Goal: Information Seeking & Learning: Learn about a topic

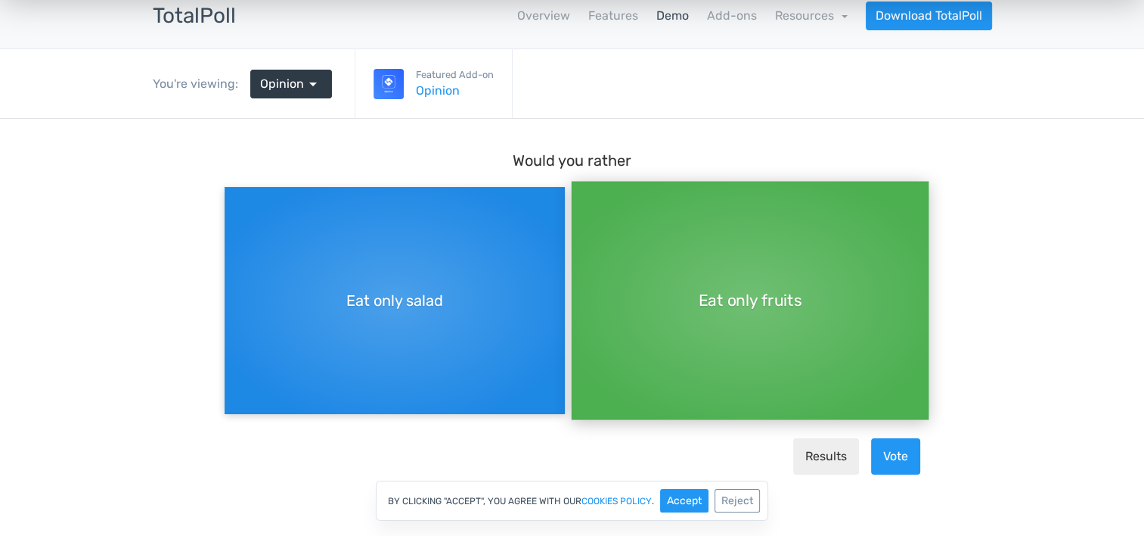
scroll to position [76, 0]
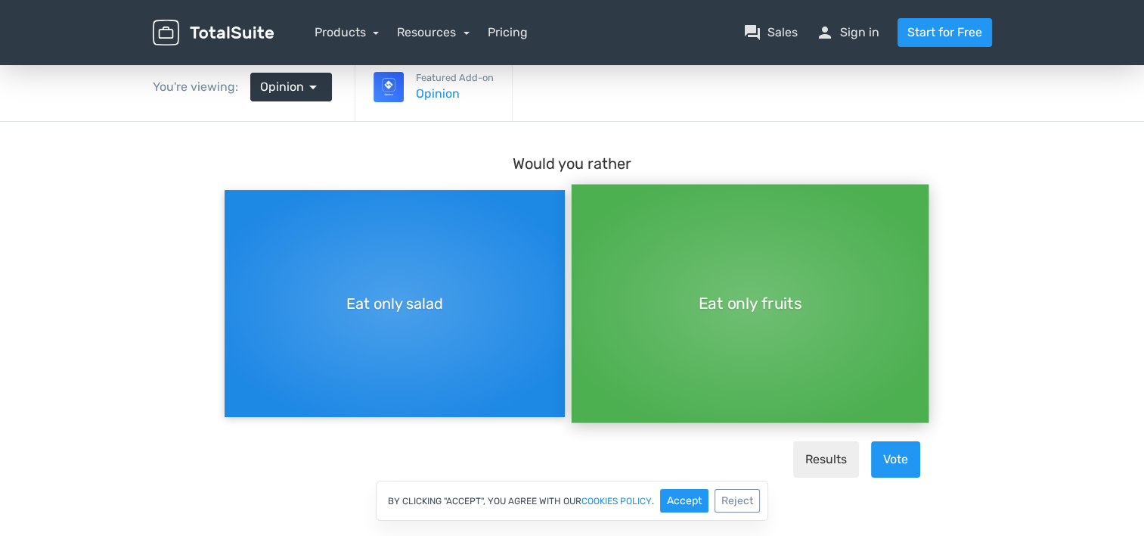
click at [366, 259] on div "Eat only salad" at bounding box center [395, 303] width 340 height 227
click at [234, 195] on input "Eat only salad" at bounding box center [230, 190] width 10 height 10
radio input "true"
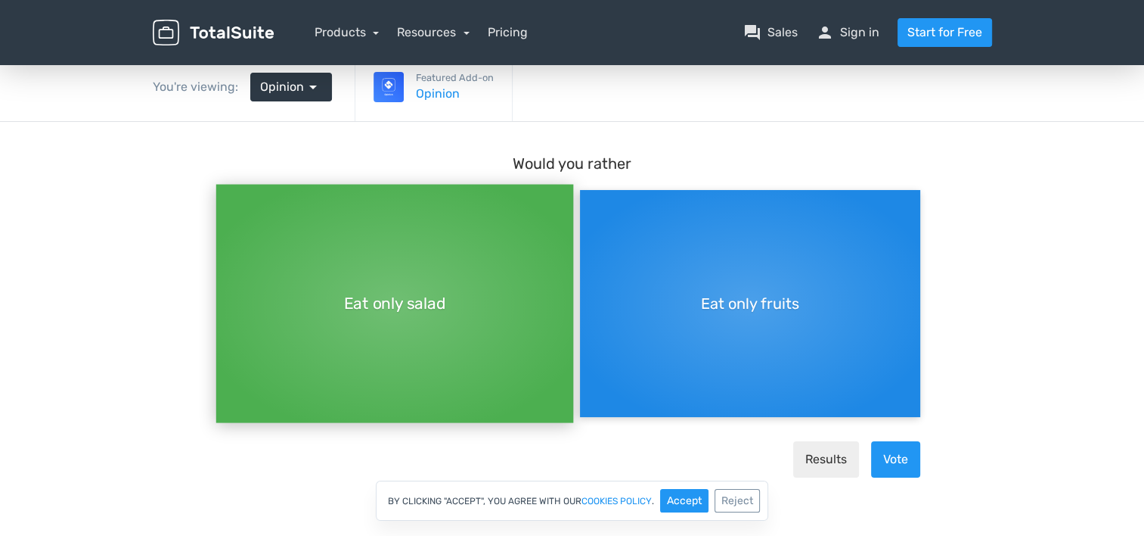
click at [846, 328] on div "Eat only fruits" at bounding box center [750, 303] width 340 height 227
click at [590, 195] on input "Eat only fruits" at bounding box center [585, 190] width 10 height 10
radio input "true"
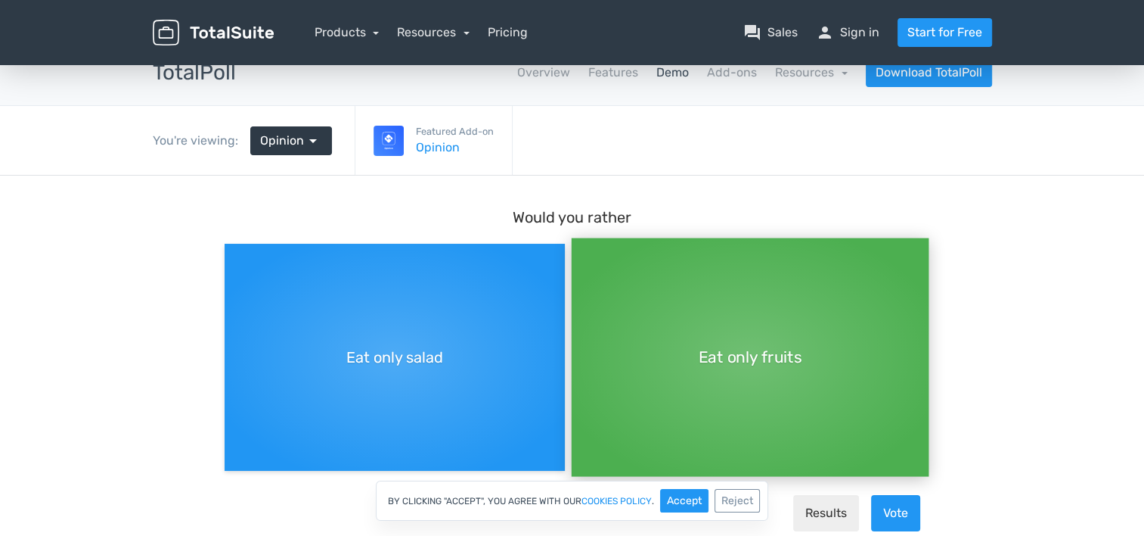
scroll to position [0, 0]
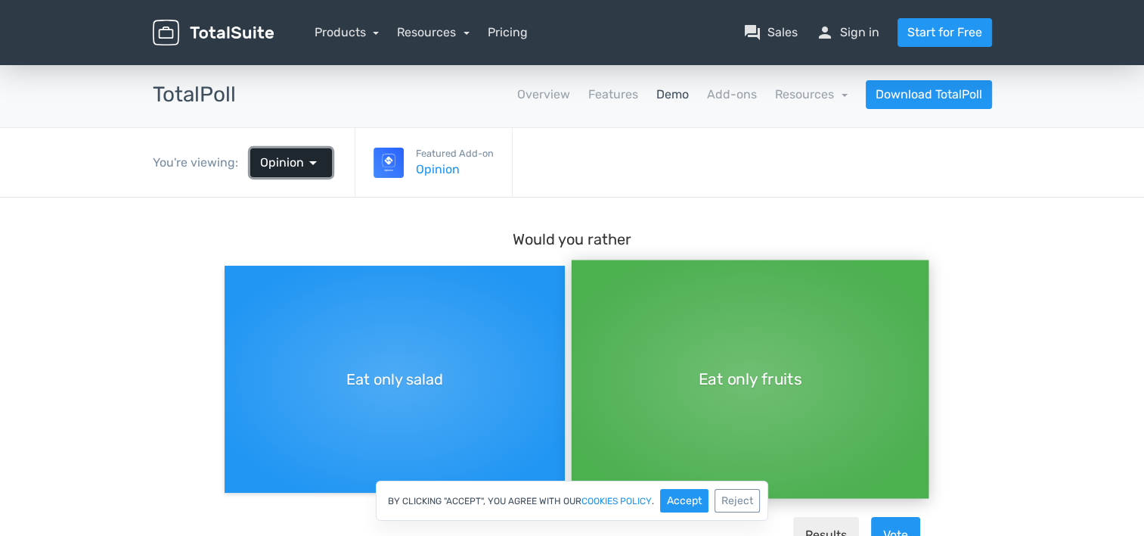
click at [297, 172] on link "Opinion arrow_drop_down" at bounding box center [291, 162] width 82 height 29
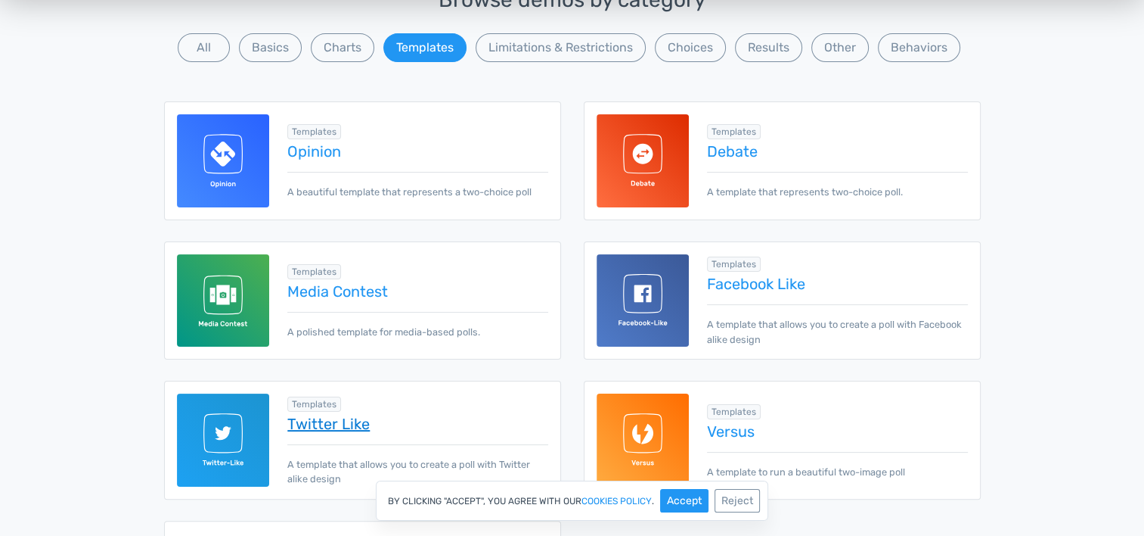
scroll to position [605, 0]
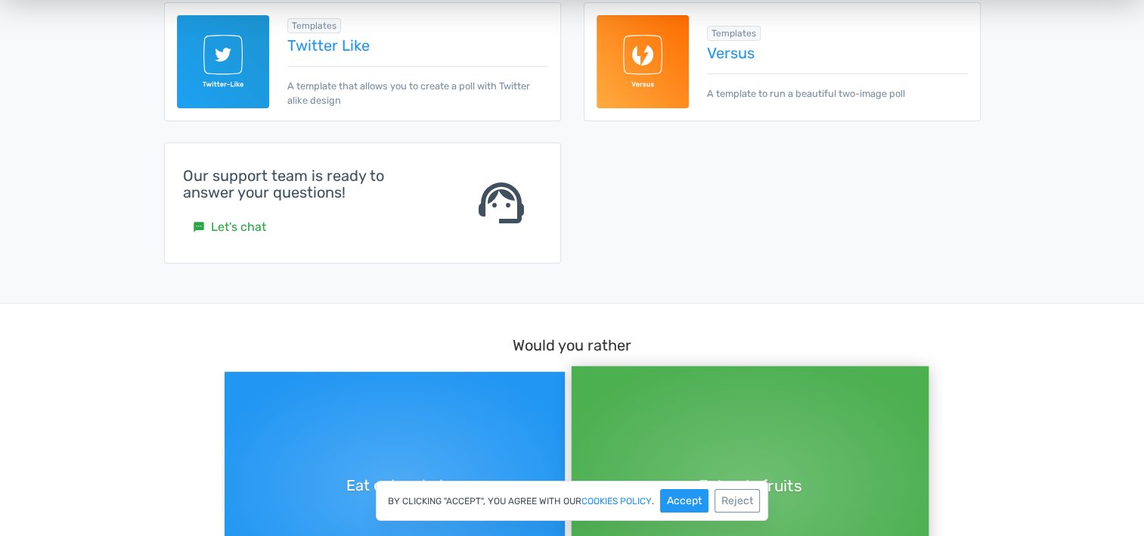
click at [657, 66] on img at bounding box center [643, 61] width 93 height 93
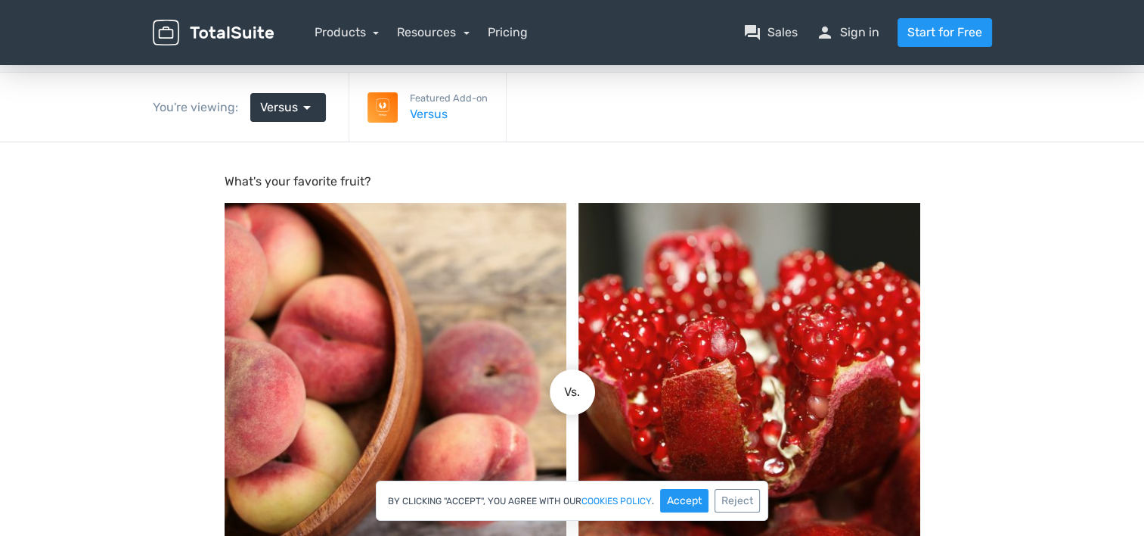
scroll to position [151, 0]
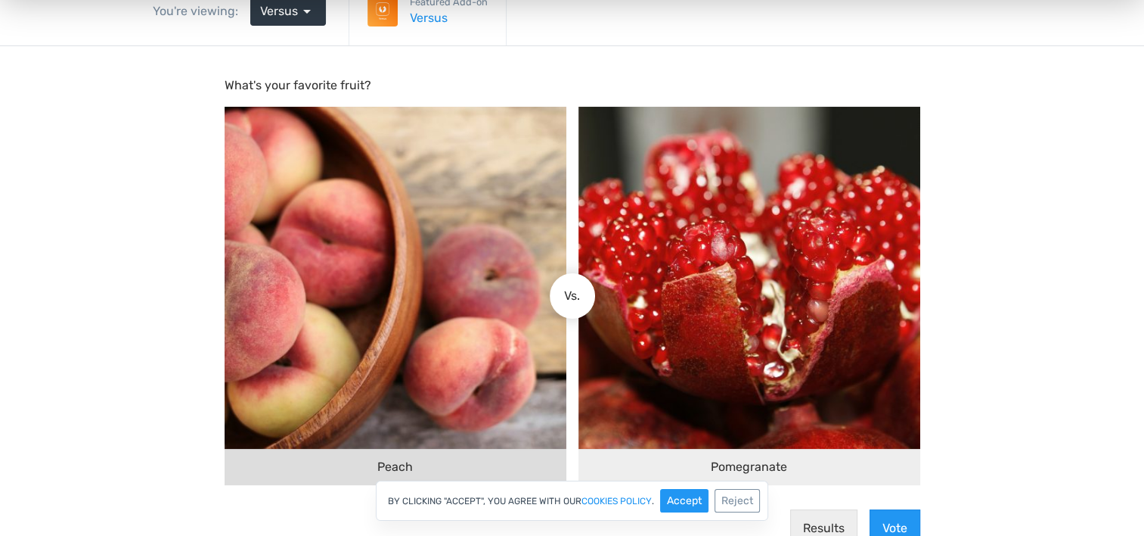
click at [337, 320] on img at bounding box center [396, 278] width 342 height 342
click at [560, 296] on input "Peach" at bounding box center [560, 296] width 0 height 0
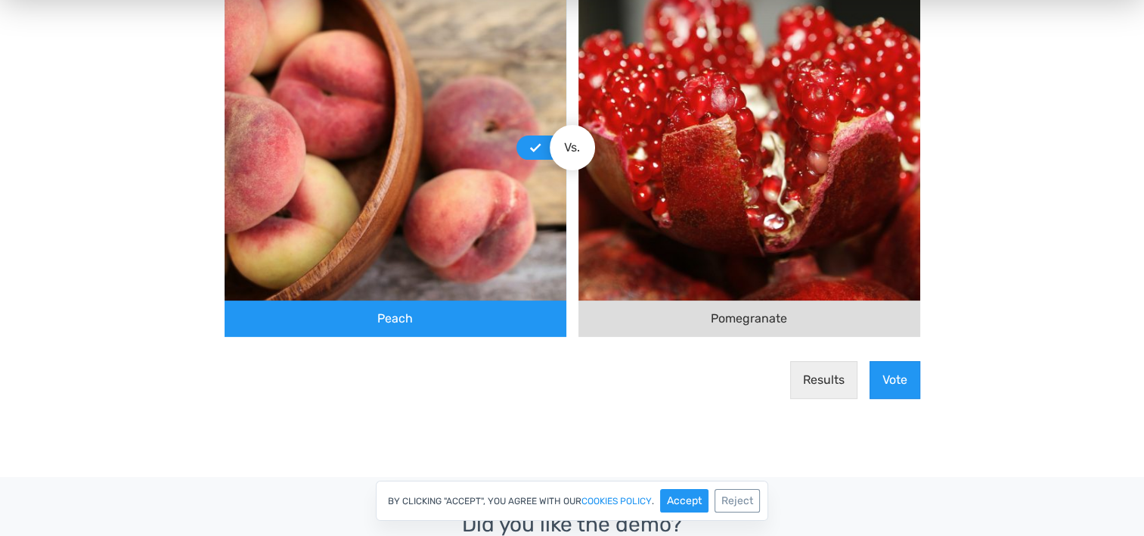
scroll to position [303, 0]
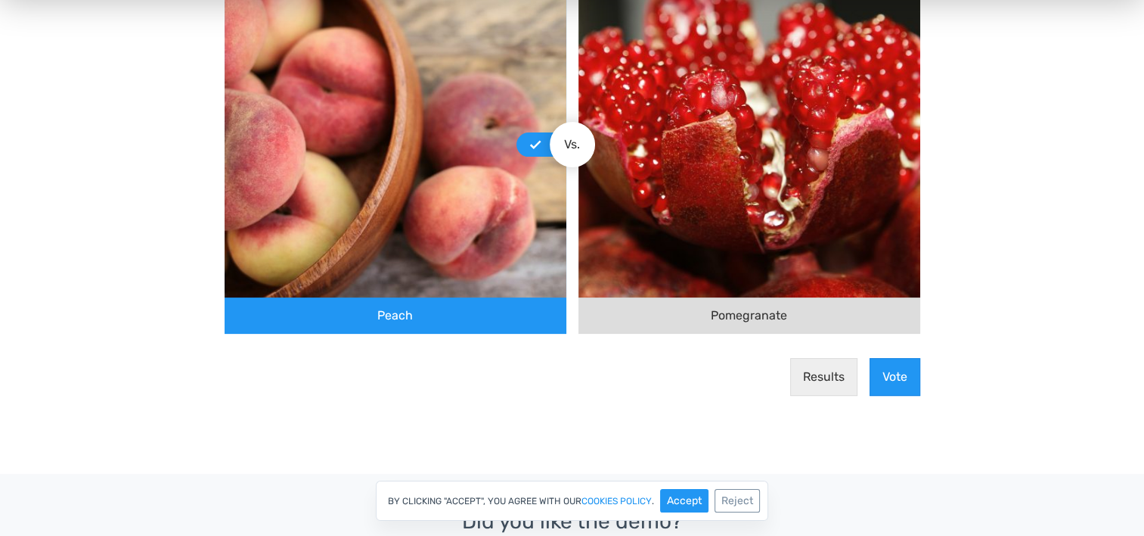
click at [851, 194] on img at bounding box center [750, 127] width 342 height 342
click at [585, 145] on input "Pomegranate" at bounding box center [585, 145] width 0 height 0
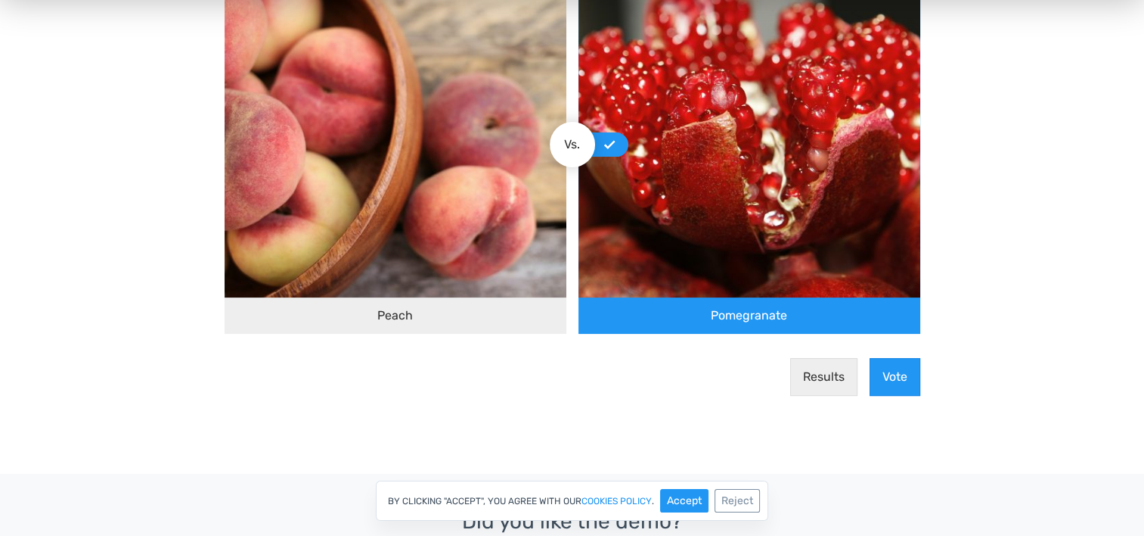
click at [543, 439] on body "What's your favorite fruit? Peach Pomegranate Vs. Results Vote" at bounding box center [572, 182] width 1144 height 573
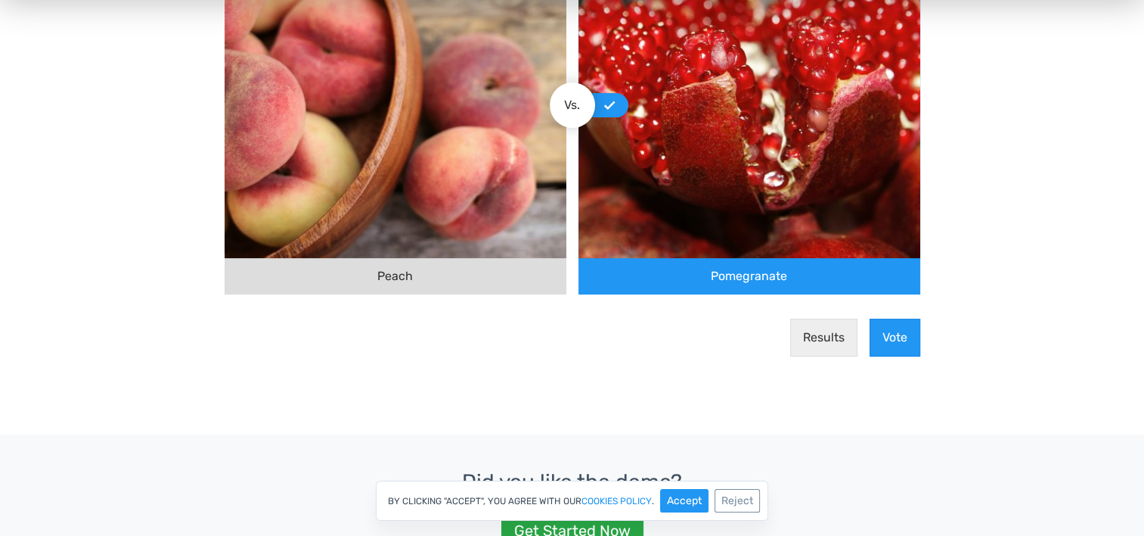
scroll to position [530, 0]
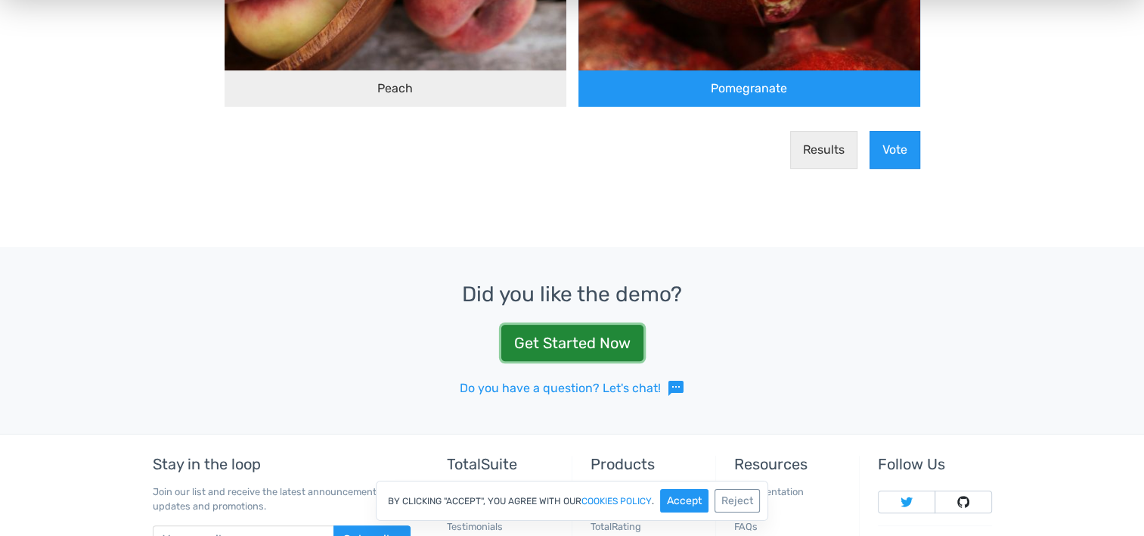
click at [555, 350] on link "Get Started Now" at bounding box center [573, 343] width 142 height 36
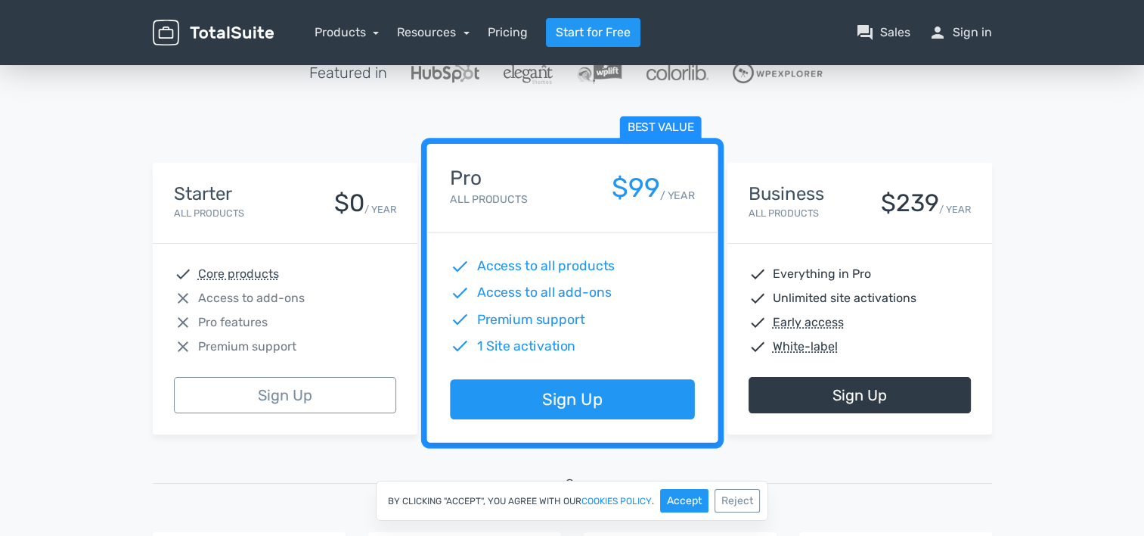
scroll to position [151, 0]
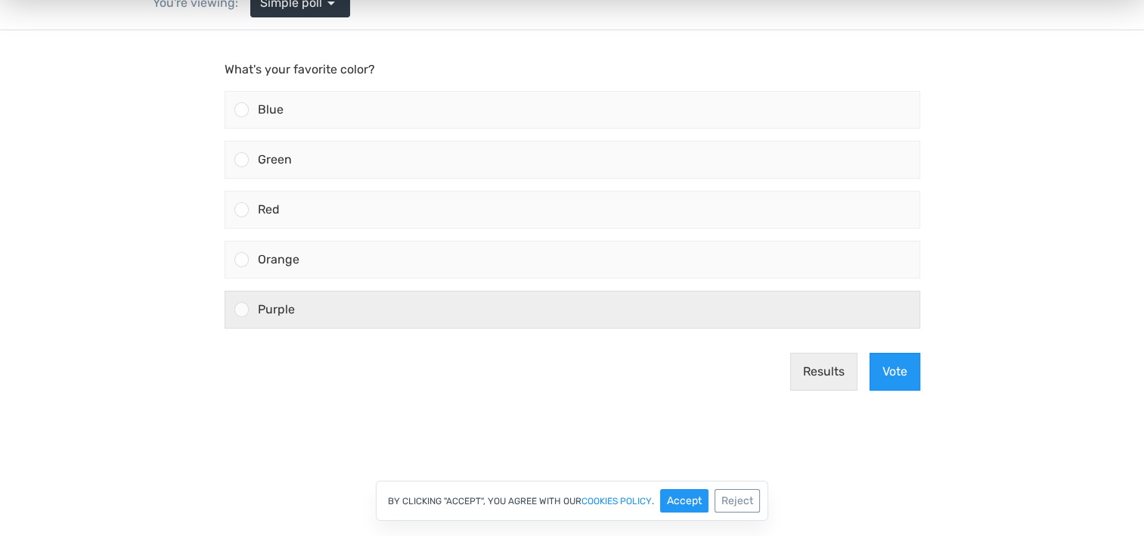
click at [287, 298] on div "Purple" at bounding box center [584, 309] width 671 height 36
click at [241, 309] on input "Purple" at bounding box center [241, 309] width 0 height 0
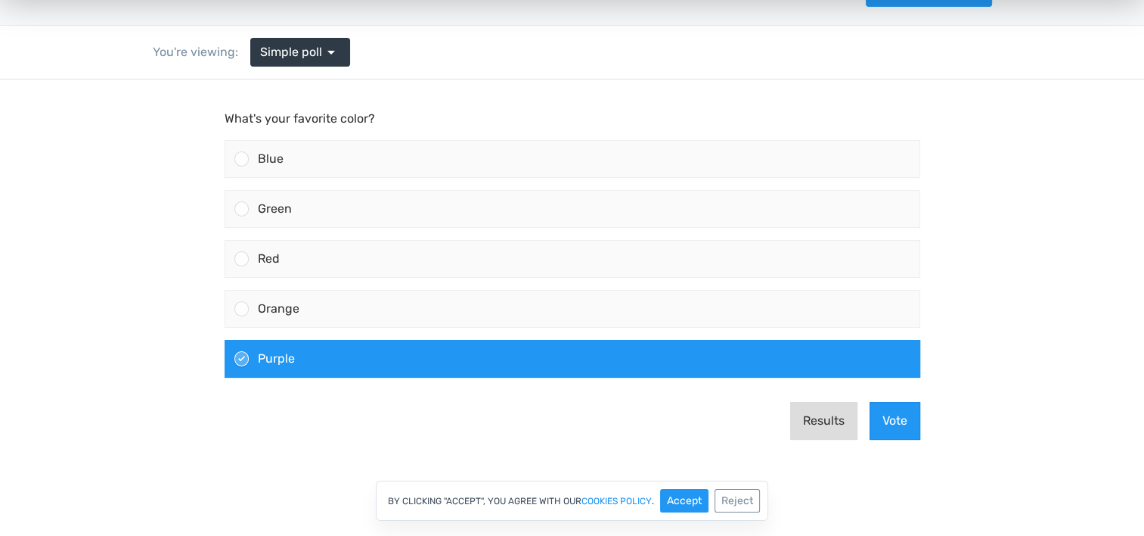
scroll to position [76, 0]
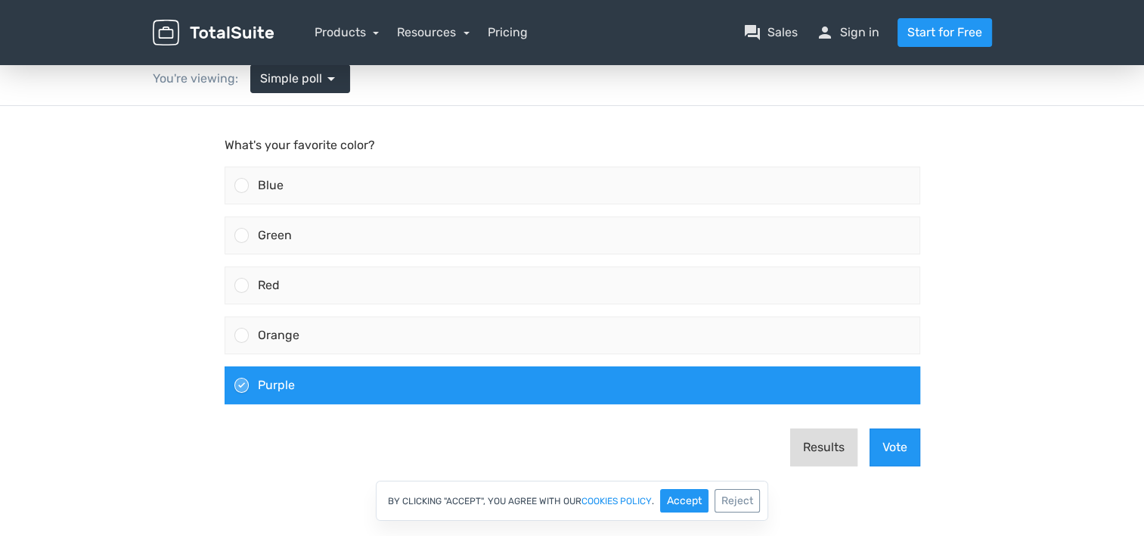
click at [832, 446] on button "Results" at bounding box center [823, 447] width 67 height 38
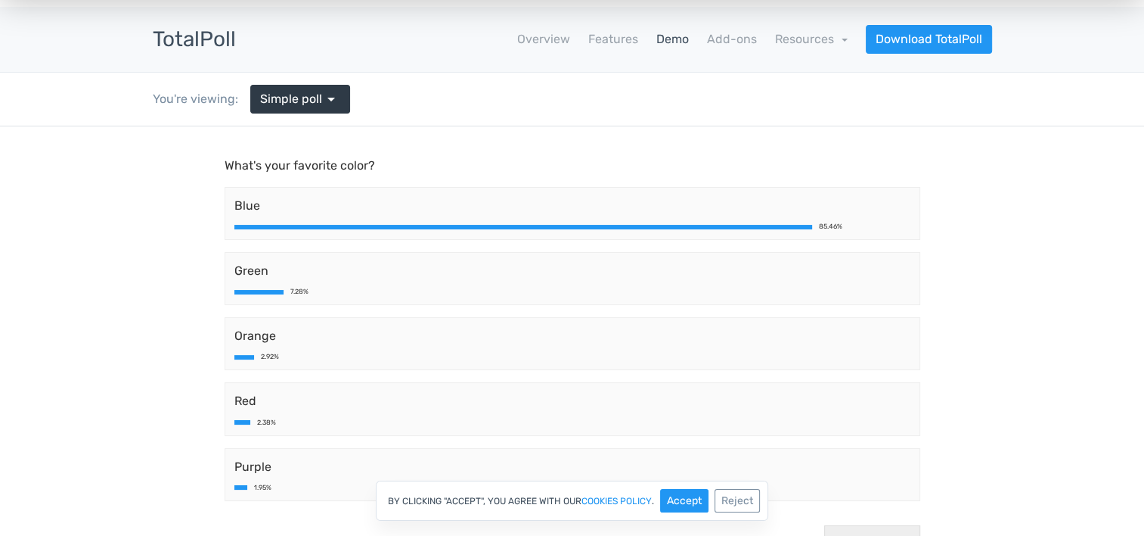
scroll to position [0, 0]
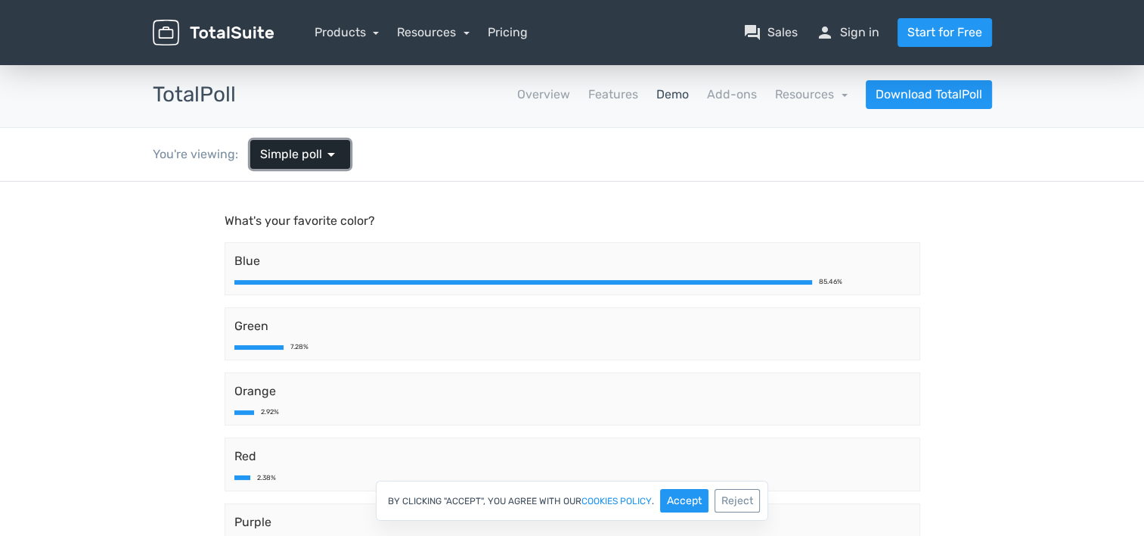
click at [266, 156] on span "Simple poll" at bounding box center [291, 154] width 62 height 18
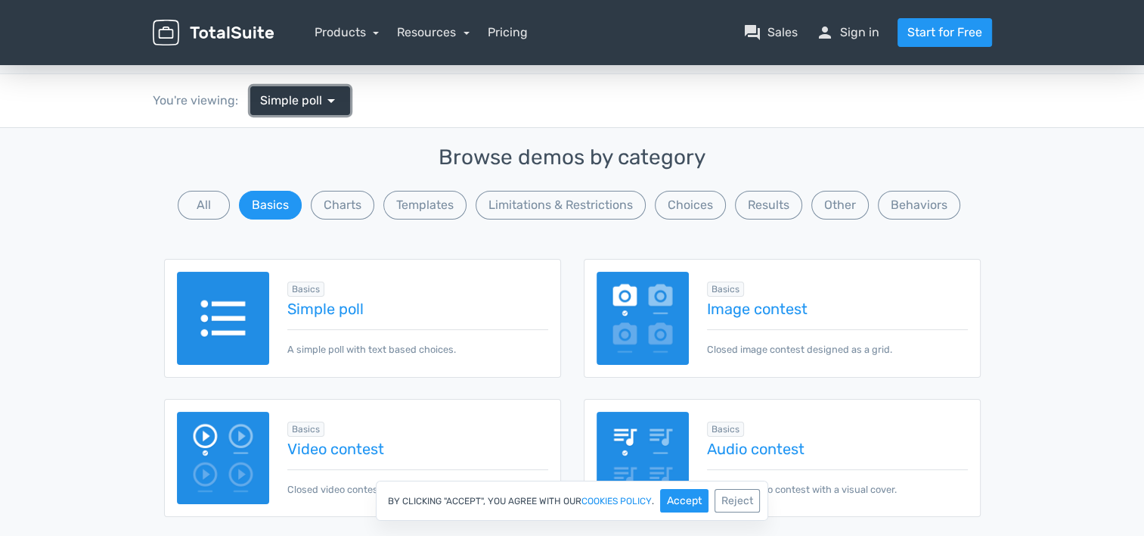
scroll to position [151, 0]
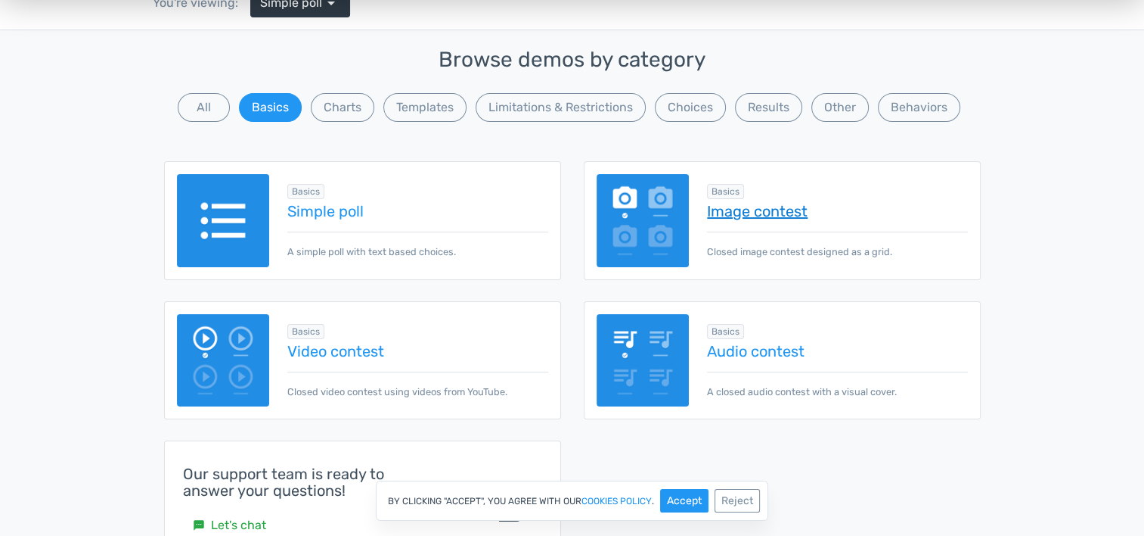
click at [720, 203] on link "Image contest" at bounding box center [837, 211] width 260 height 17
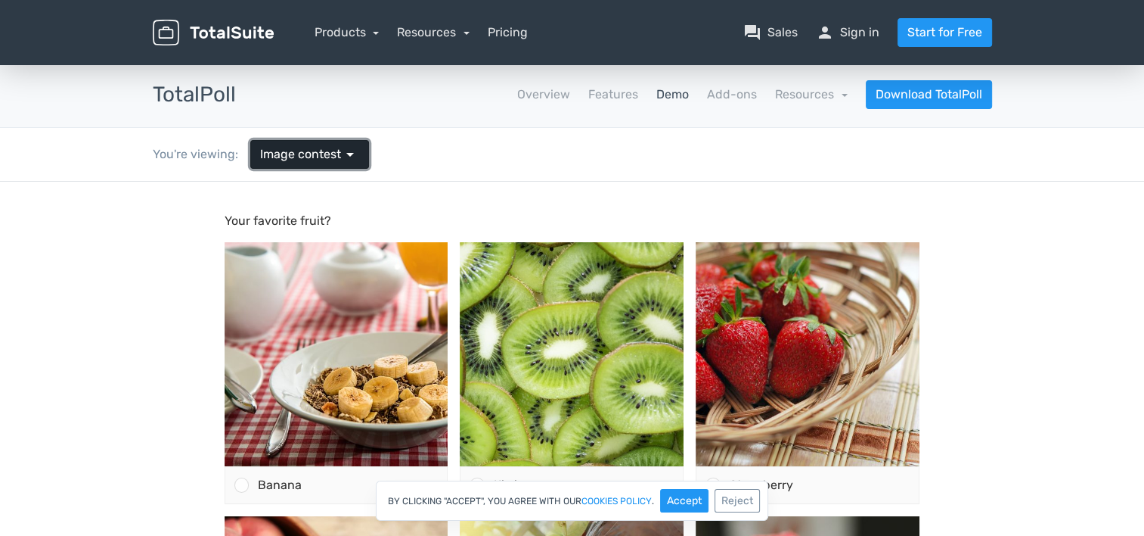
click at [306, 165] on link "Image contest arrow_drop_down" at bounding box center [309, 154] width 119 height 29
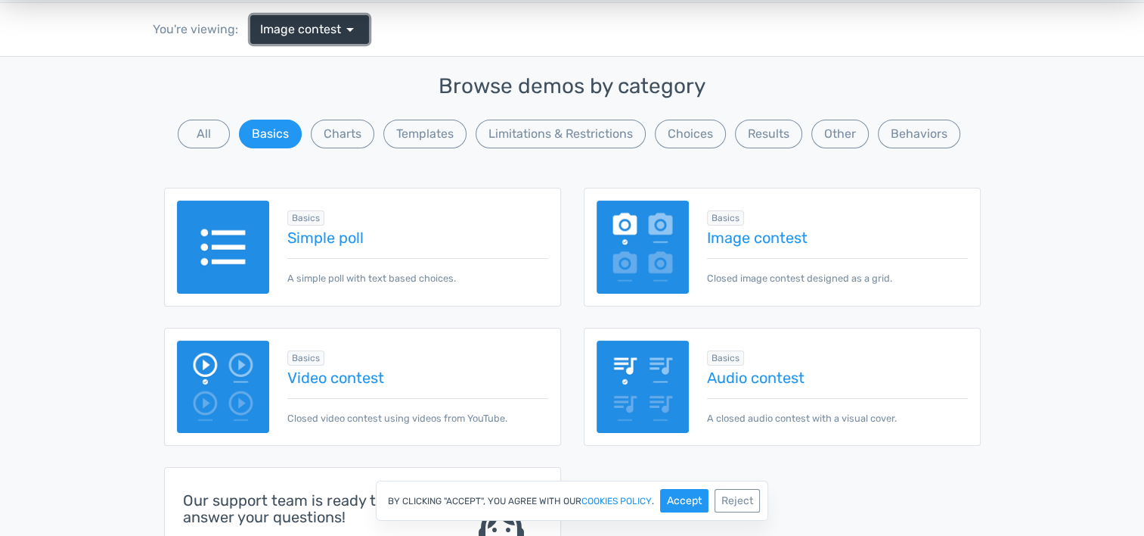
scroll to position [151, 0]
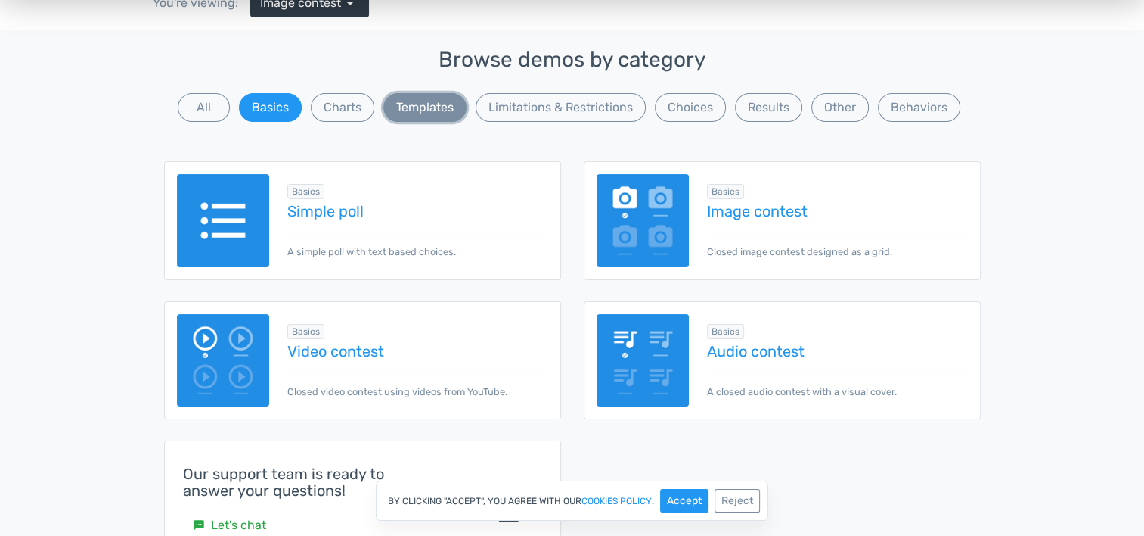
click at [415, 119] on button "Templates" at bounding box center [425, 107] width 83 height 29
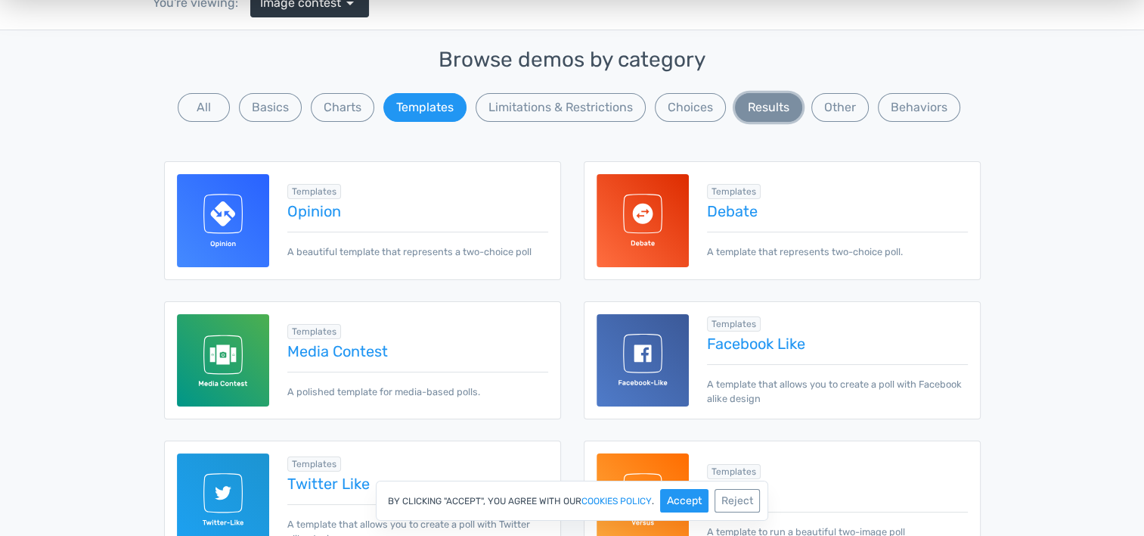
click at [742, 106] on button "Results" at bounding box center [768, 107] width 67 height 29
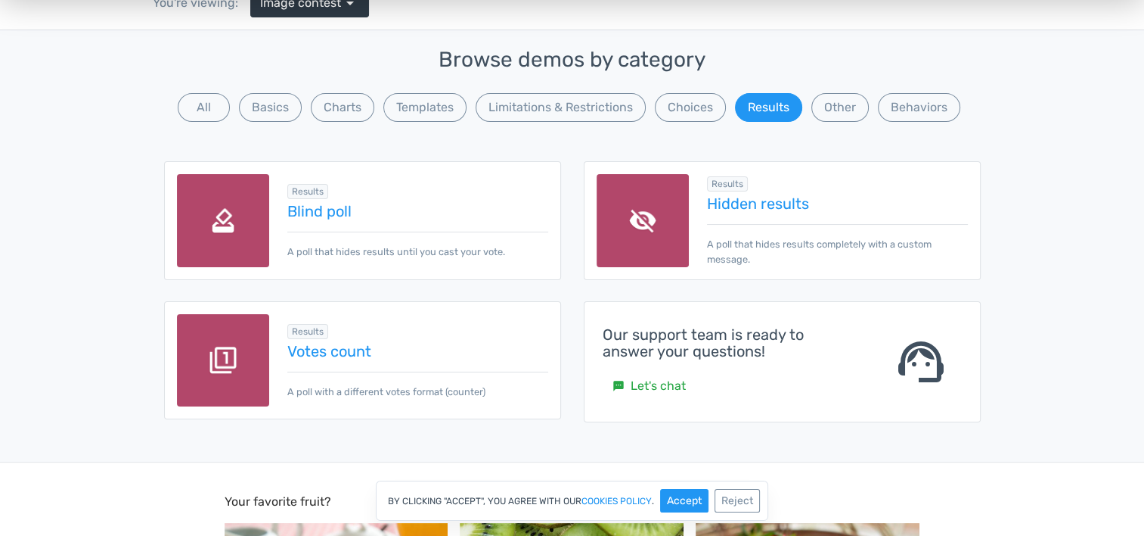
click at [325, 358] on div "Results Votes count A poll with a different votes format (counter)" at bounding box center [408, 359] width 278 height 77
click at [326, 354] on link "Votes count" at bounding box center [417, 351] width 260 height 17
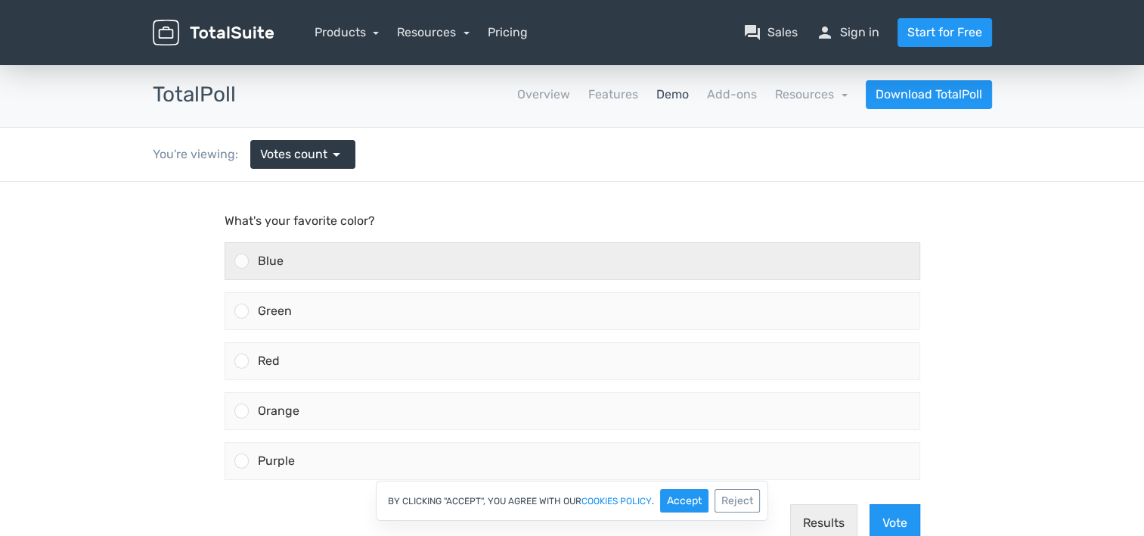
click at [387, 265] on div "Blue" at bounding box center [584, 261] width 671 height 36
click at [241, 261] on input "Blue" at bounding box center [241, 261] width 0 height 0
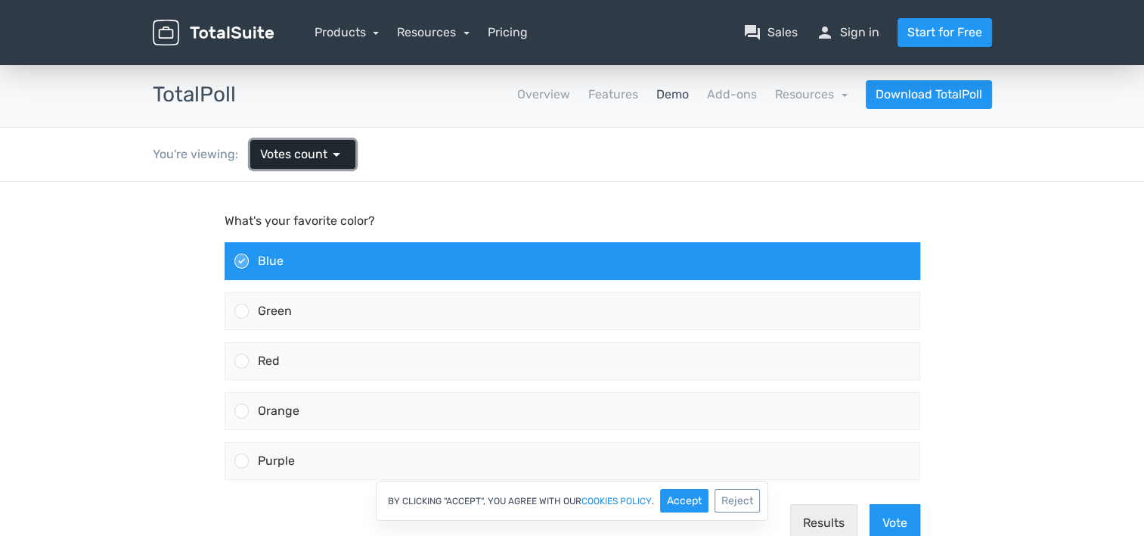
click at [330, 152] on span "arrow_drop_down" at bounding box center [337, 154] width 18 height 18
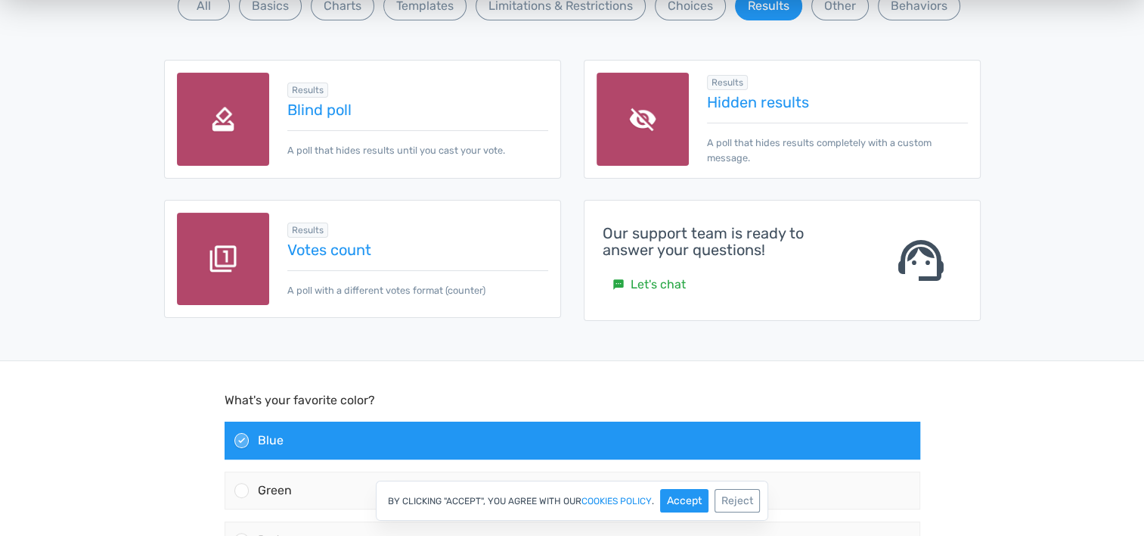
scroll to position [227, 0]
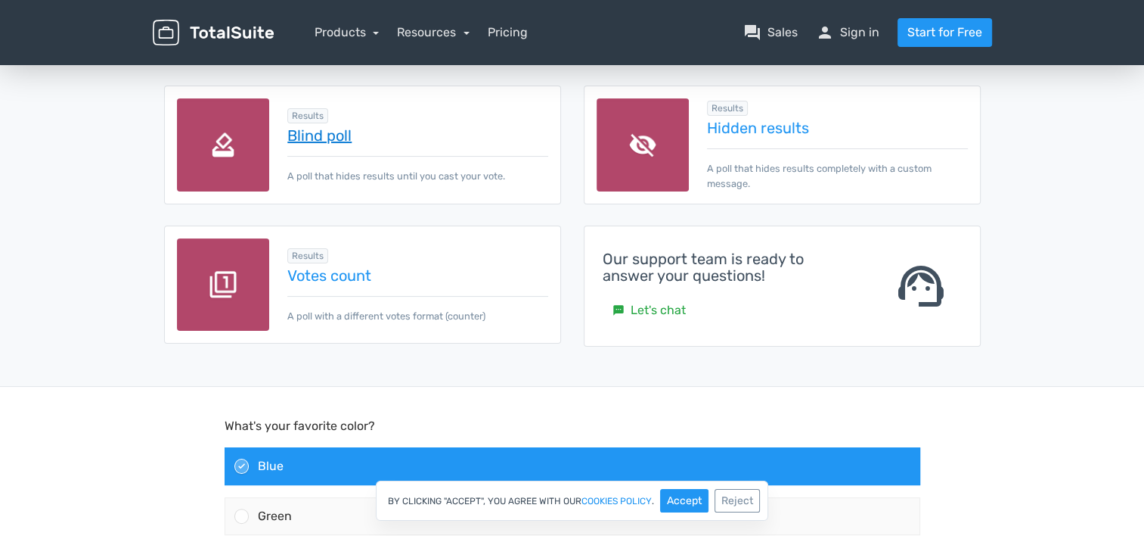
click at [325, 135] on link "Blind poll" at bounding box center [417, 135] width 260 height 17
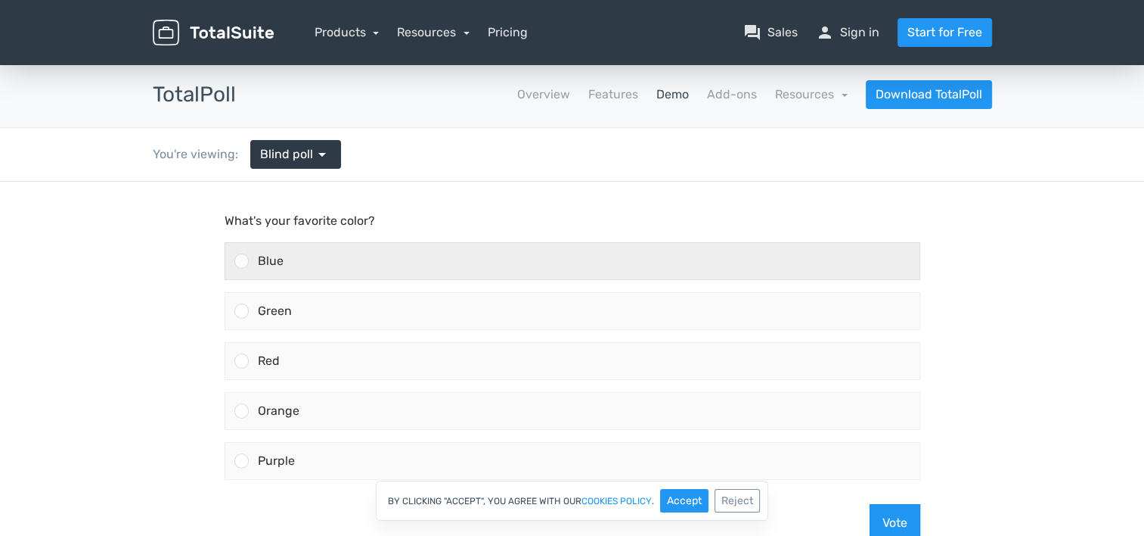
click at [401, 246] on div "Blue" at bounding box center [584, 261] width 671 height 36
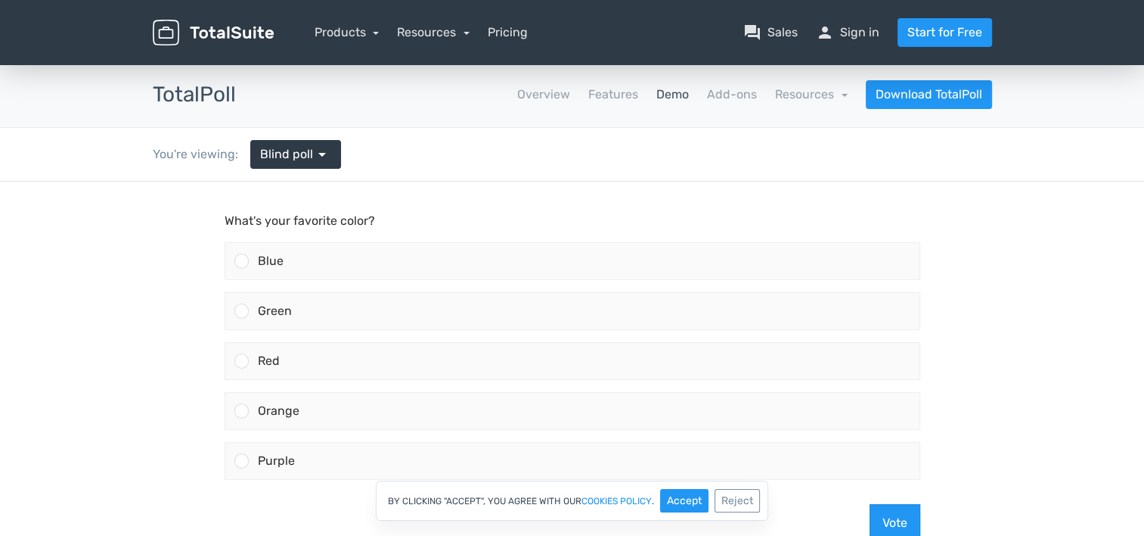
click at [241, 261] on input "Blue" at bounding box center [241, 261] width 0 height 0
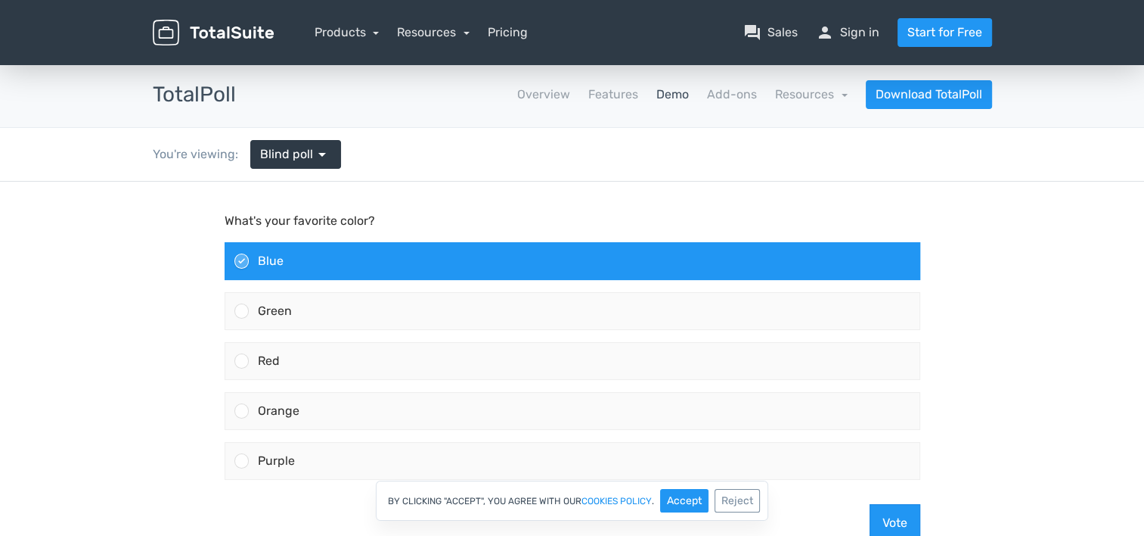
click at [880, 516] on div "By clicking "Accept", you agree with our cookies policy . Accept Reject" at bounding box center [572, 500] width 1144 height 40
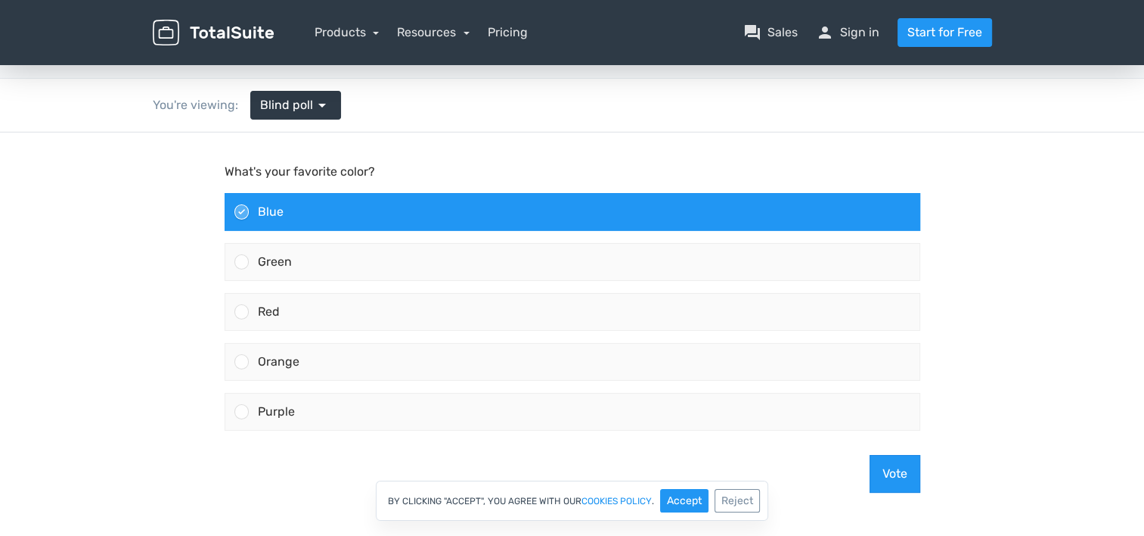
scroll to position [76, 0]
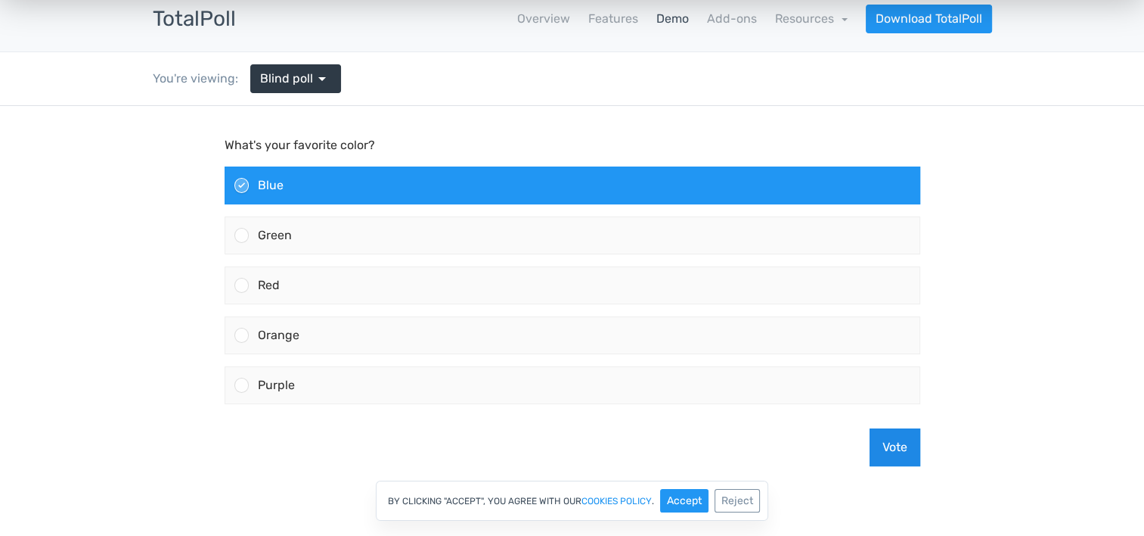
click at [894, 434] on button "Vote" at bounding box center [895, 447] width 51 height 38
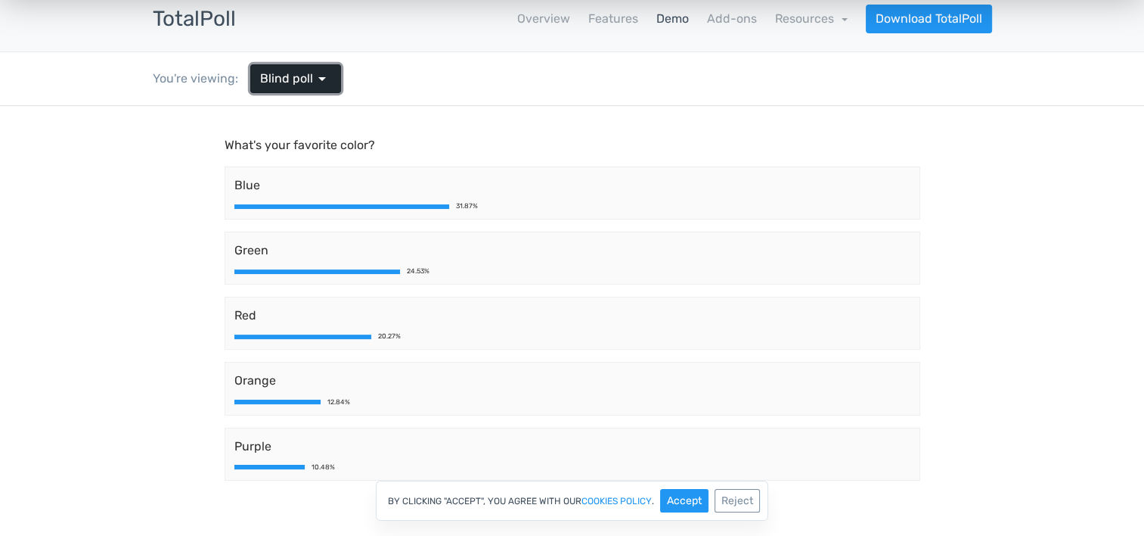
click at [283, 76] on span "Blind poll" at bounding box center [286, 79] width 53 height 18
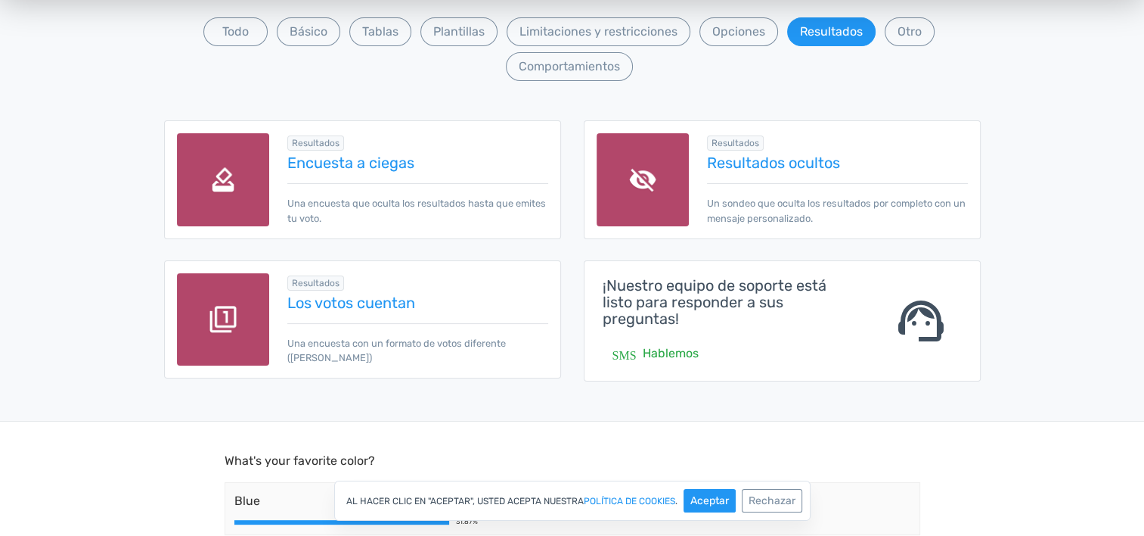
scroll to position [151, 0]
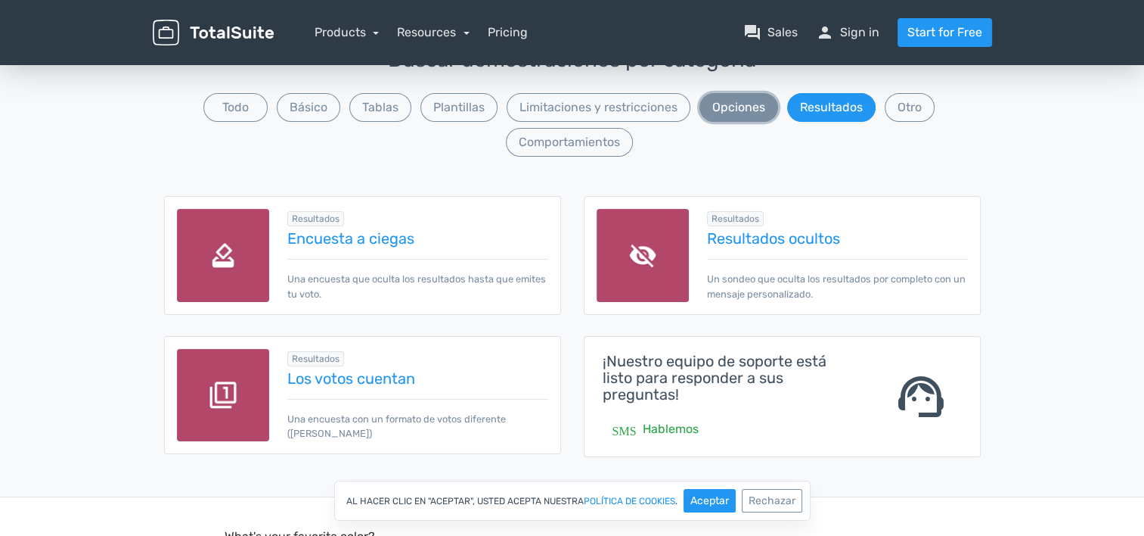
click at [731, 102] on button "Opciones" at bounding box center [739, 107] width 79 height 29
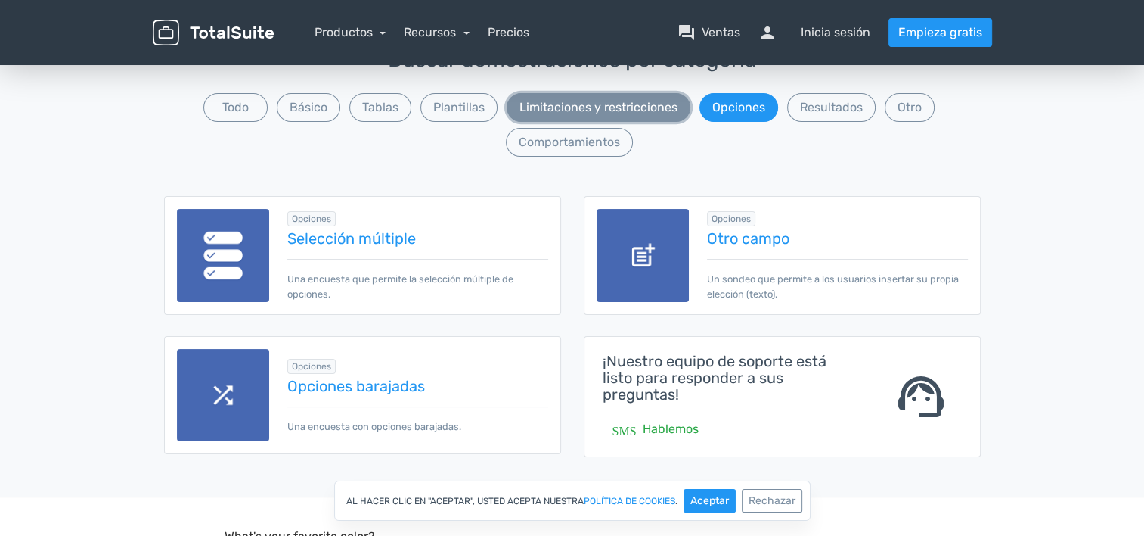
click at [557, 109] on button "Limitaciones y restricciones" at bounding box center [599, 107] width 184 height 29
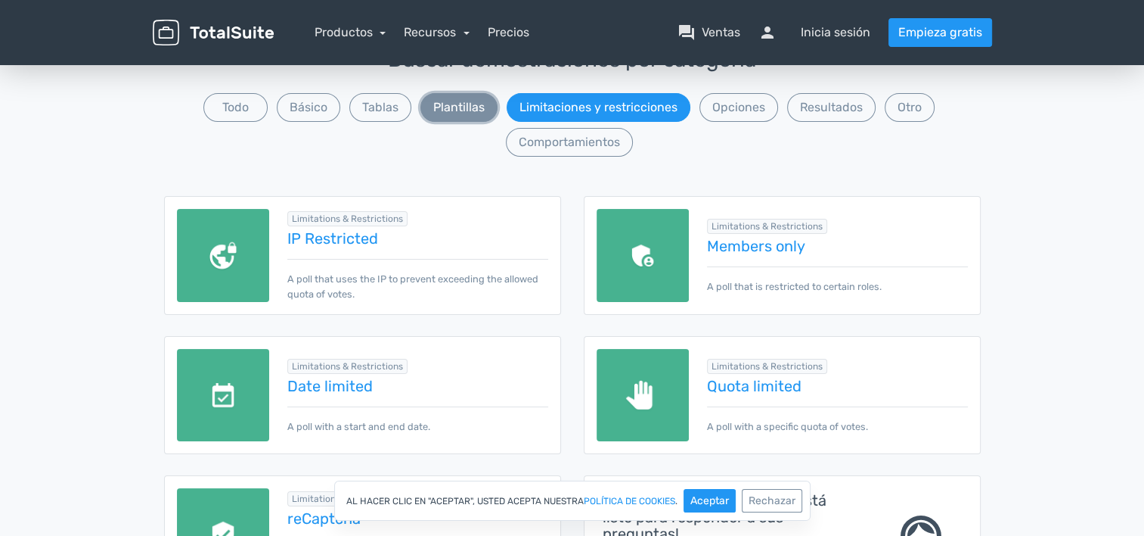
click at [487, 110] on button "Plantillas" at bounding box center [459, 107] width 77 height 29
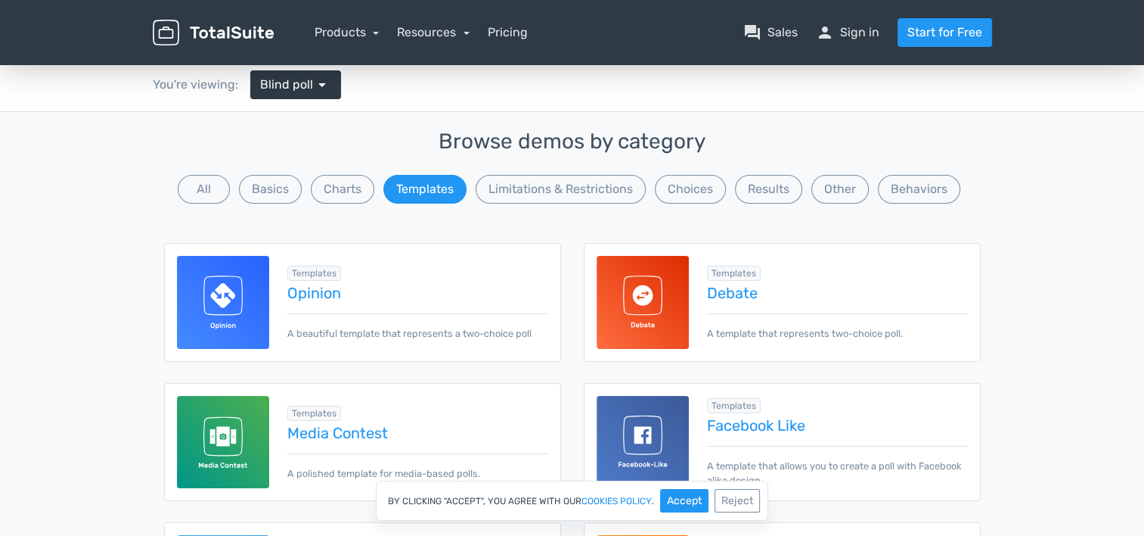
scroll to position [303, 0]
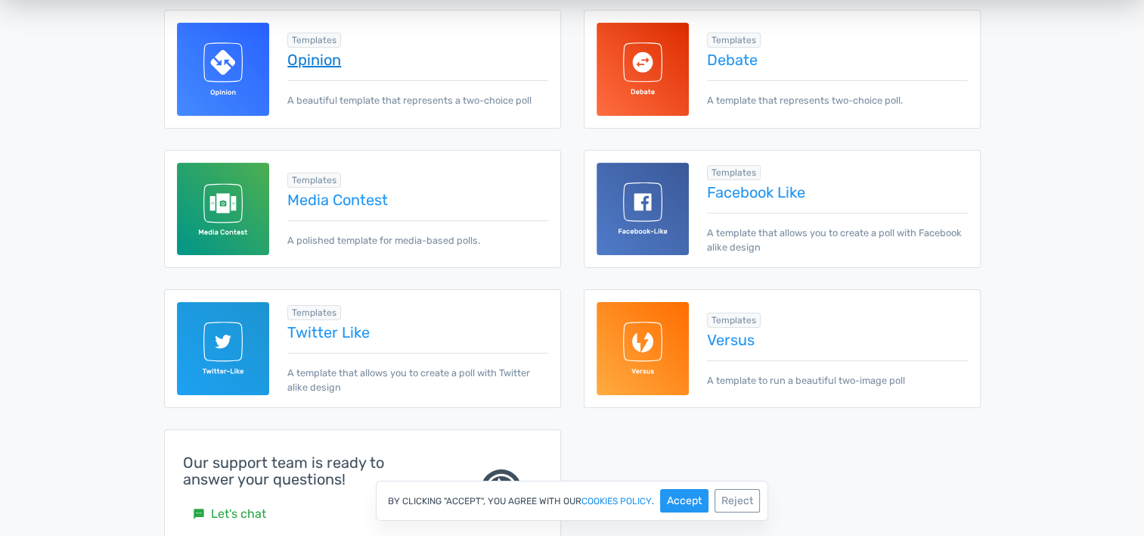
click at [298, 57] on link "Opinion" at bounding box center [417, 59] width 260 height 17
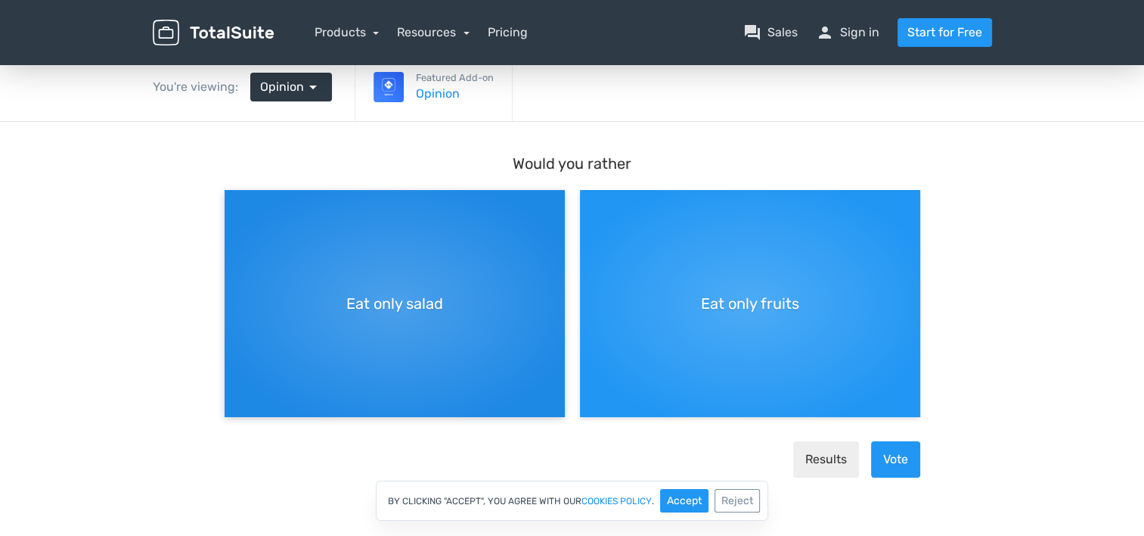
click at [441, 308] on span "Eat only salad" at bounding box center [394, 303] width 97 height 23
click at [234, 207] on input "Eat only salad" at bounding box center [230, 202] width 10 height 10
radio input "true"
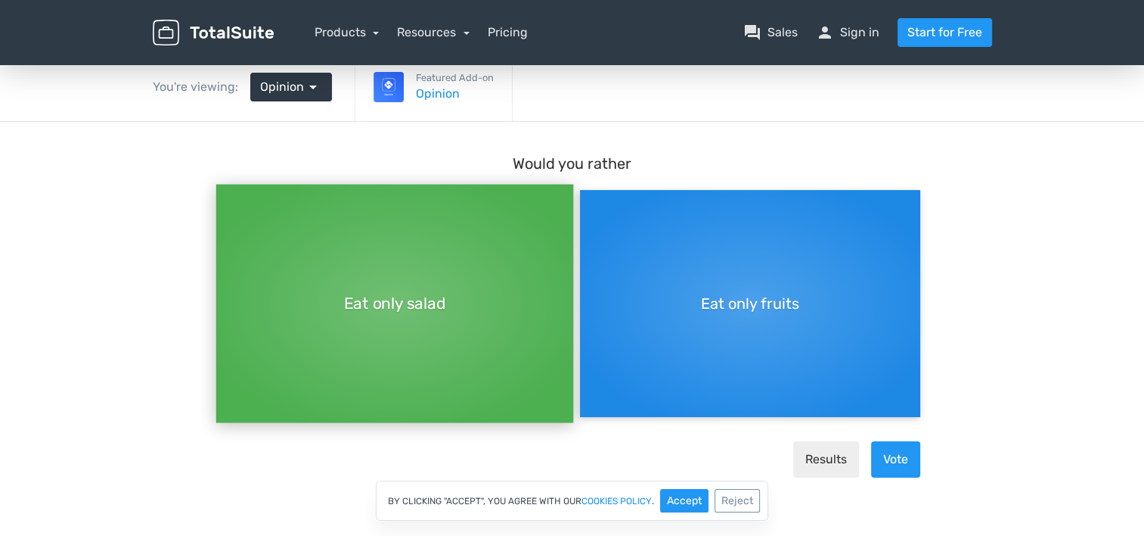
click at [751, 315] on div "Eat only fruits" at bounding box center [750, 303] width 340 height 227
click at [590, 207] on input "Eat only fruits" at bounding box center [585, 202] width 10 height 10
radio input "true"
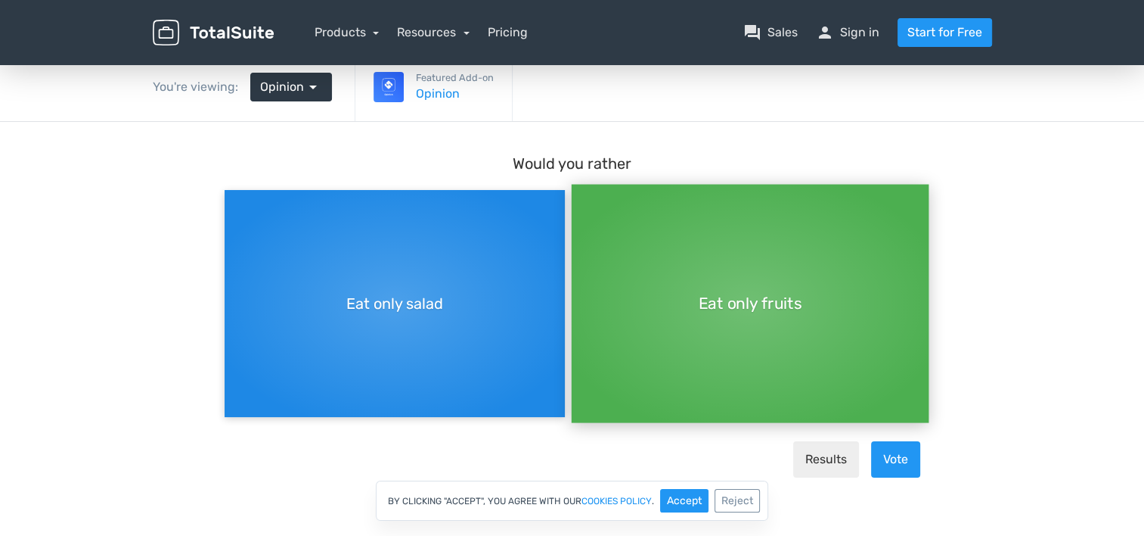
click at [272, 315] on div "Eat only salad" at bounding box center [395, 303] width 340 height 227
click at [234, 195] on input "Eat only salad" at bounding box center [230, 190] width 10 height 10
radio input "true"
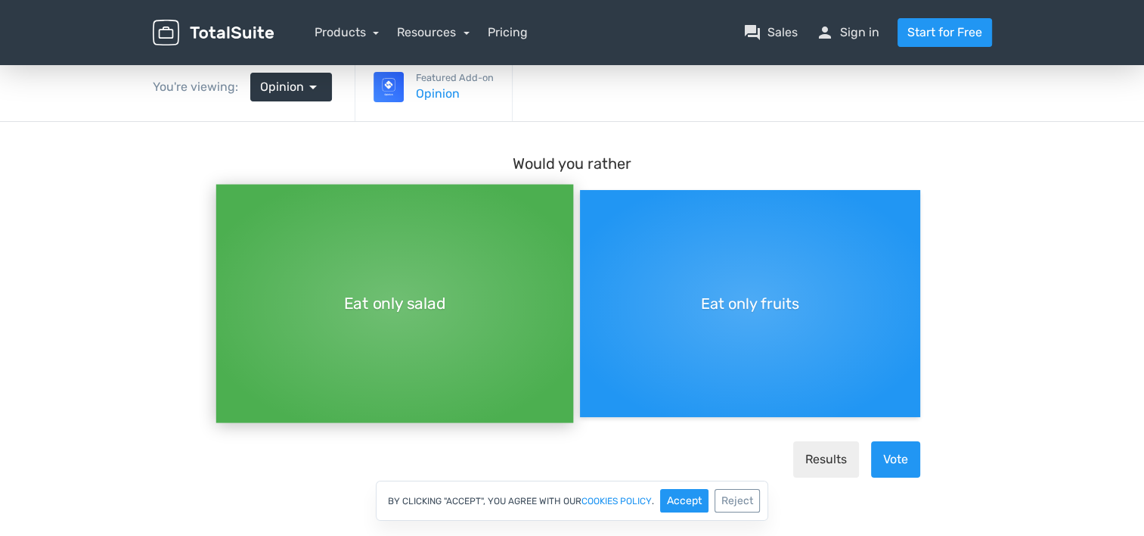
click at [151, 305] on body "Would you rather Eat only salad Eat only fruits Results Vote" at bounding box center [572, 336] width 1144 height 428
click at [319, 92] on link "Opinion arrow_drop_down" at bounding box center [291, 87] width 82 height 29
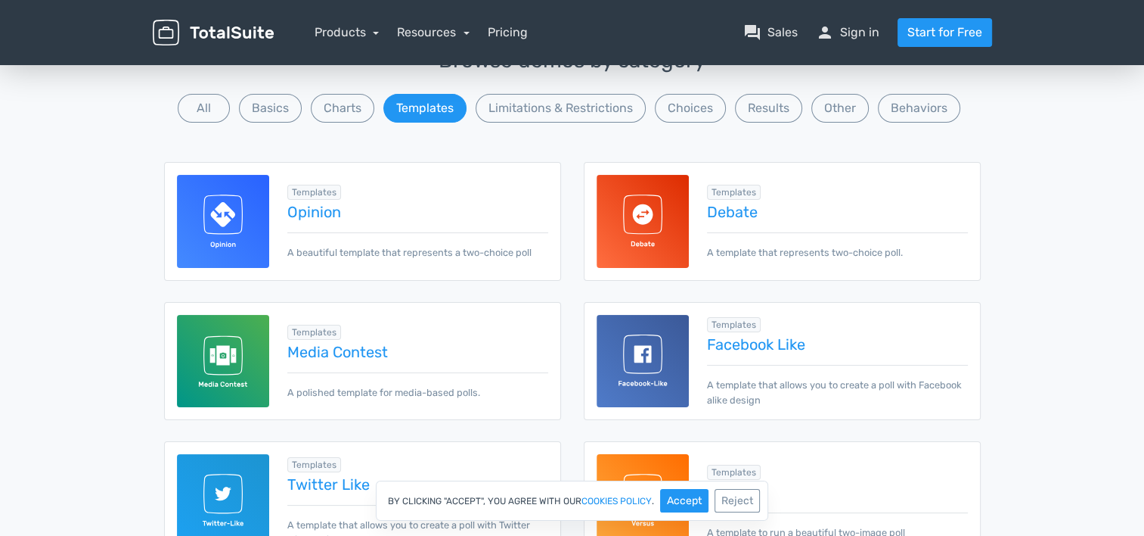
scroll to position [227, 0]
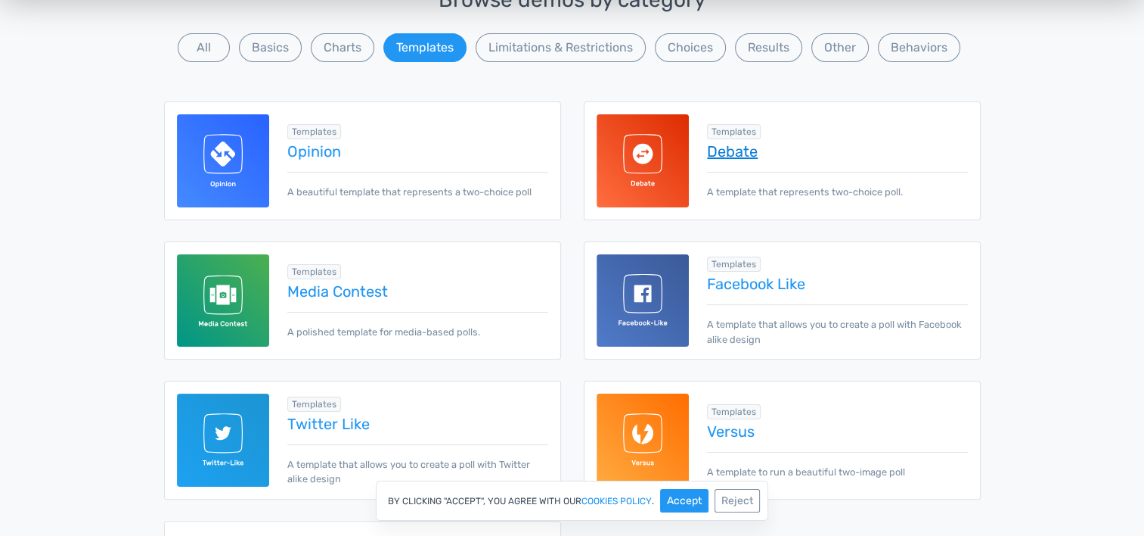
click at [734, 151] on link "Debate" at bounding box center [837, 151] width 260 height 17
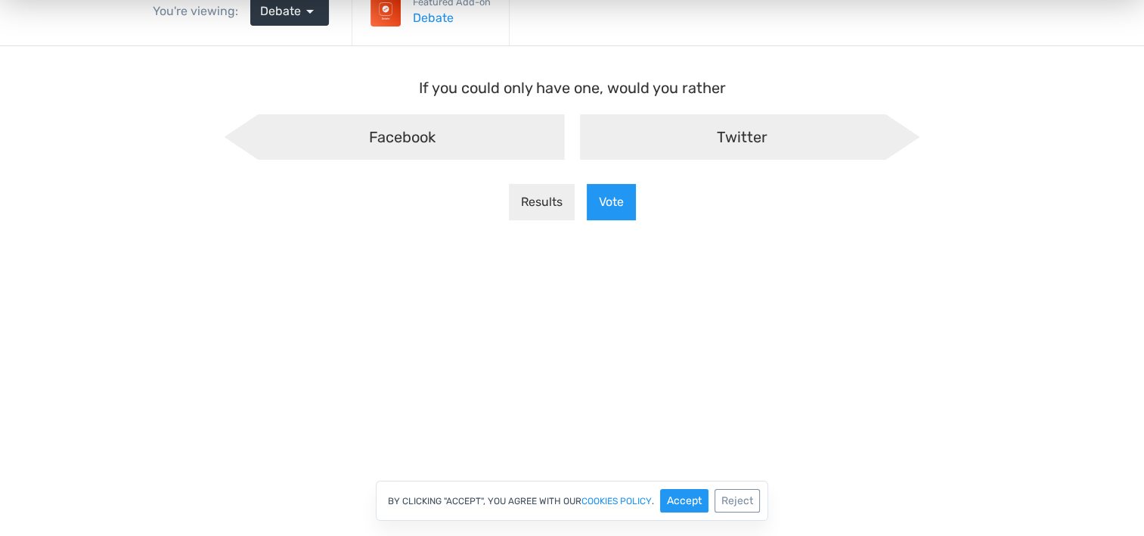
click at [533, 145] on div "Facebook" at bounding box center [395, 136] width 340 height 45
click at [250, 132] on input "Facebook" at bounding box center [245, 127] width 10 height 10
radio input "true"
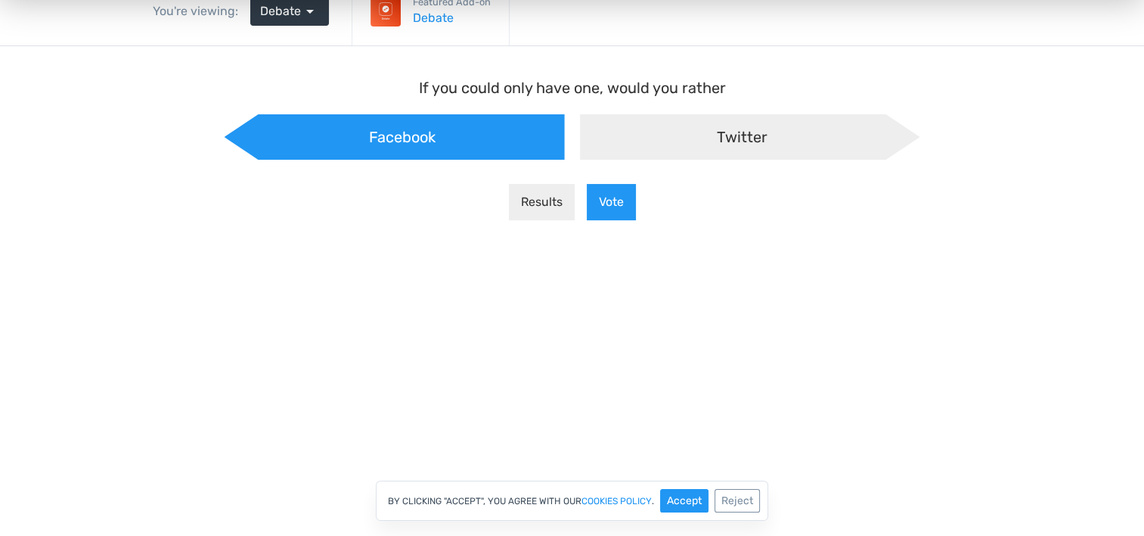
scroll to position [12, 20]
click at [604, 126] on div "Twitter" at bounding box center [750, 136] width 340 height 45
click at [577, 126] on input "Twitter" at bounding box center [572, 127] width 10 height 10
radio input "true"
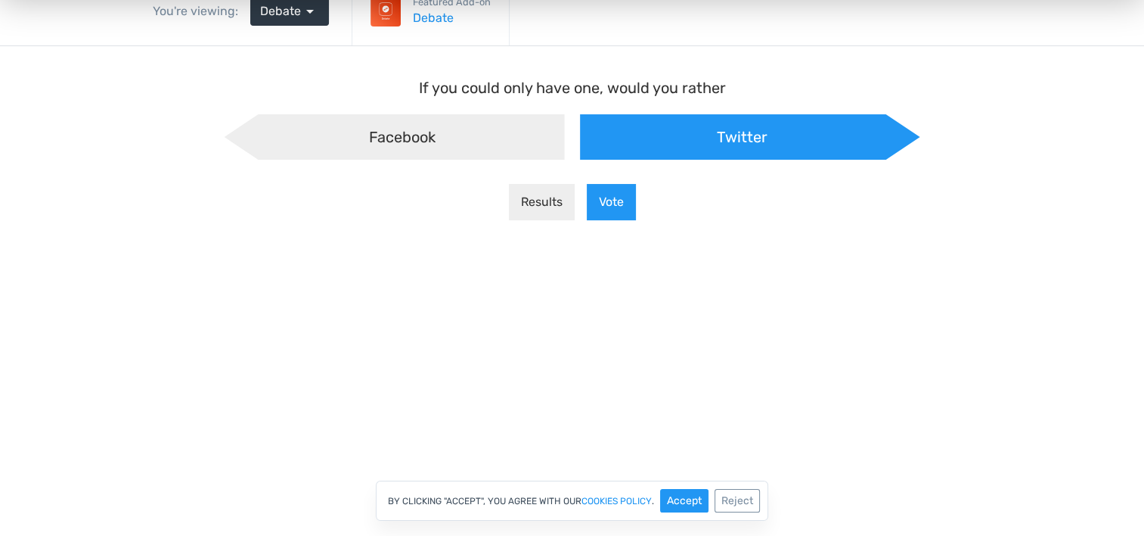
scroll to position [12, -8]
click at [627, 96] on p "If you could only have one, would you rather" at bounding box center [573, 87] width 696 height 23
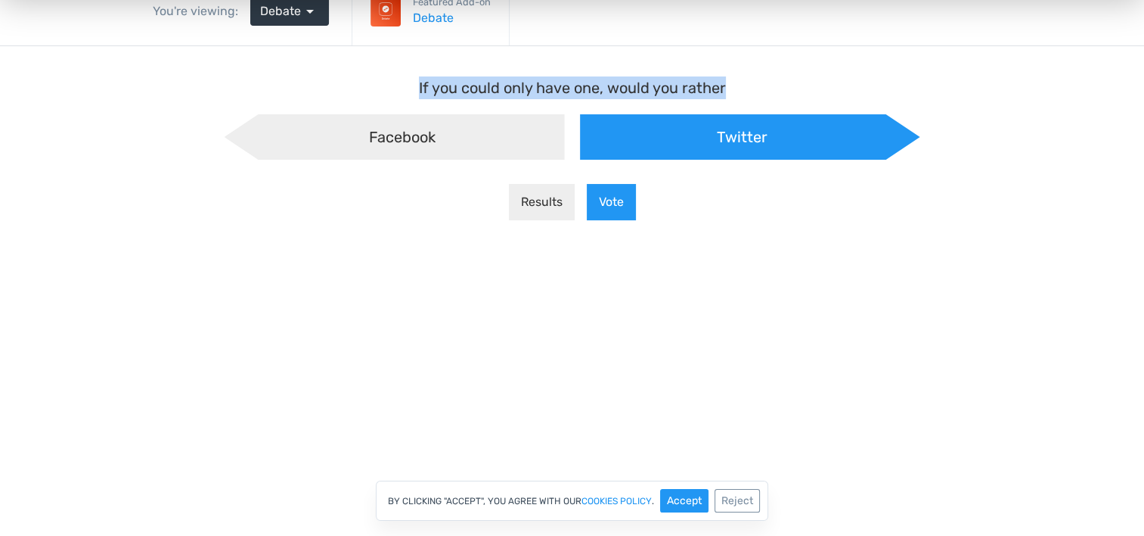
click at [627, 96] on p "If you could only have one, would you rather" at bounding box center [573, 87] width 696 height 23
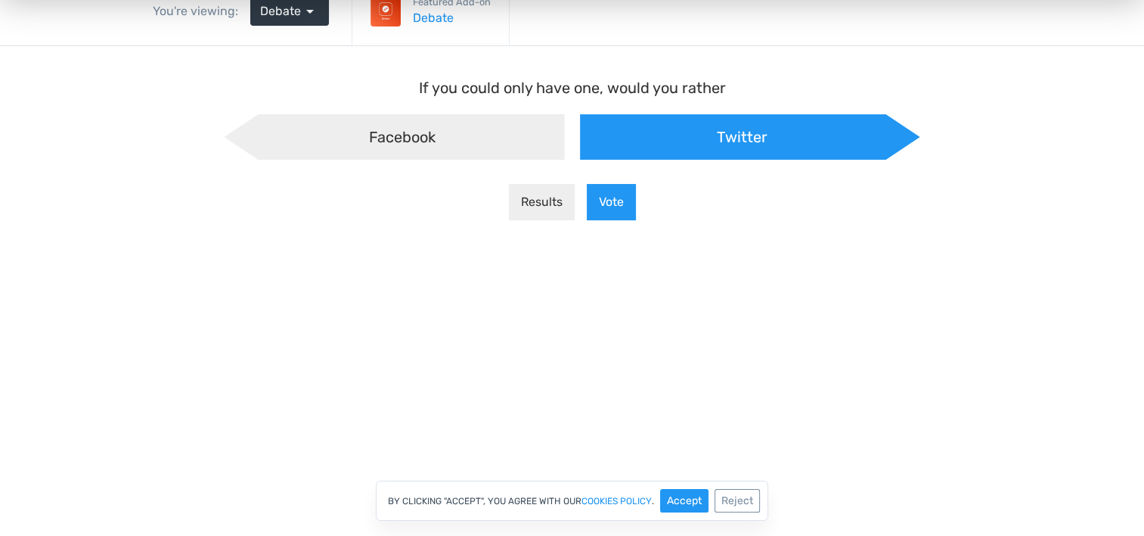
click at [820, 226] on div "Results Vote" at bounding box center [573, 202] width 708 height 61
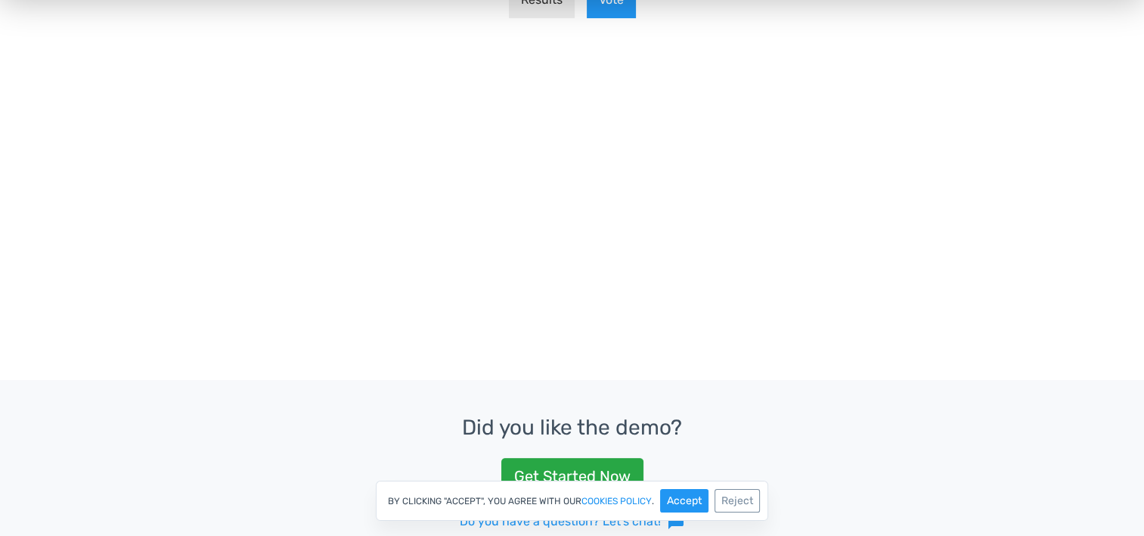
scroll to position [530, 0]
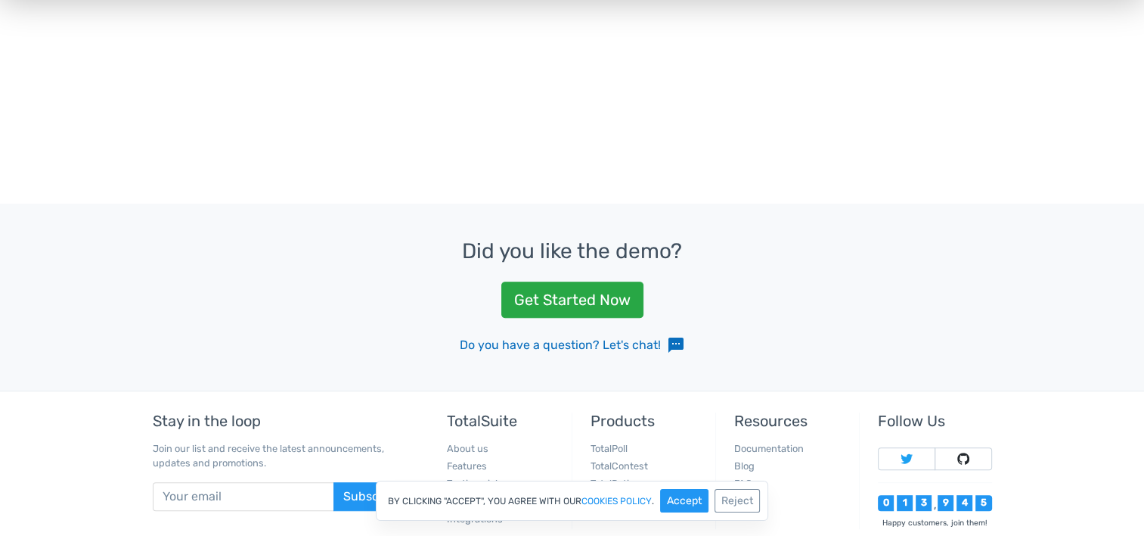
click at [671, 342] on span "sms" at bounding box center [676, 345] width 18 height 18
